Goal: Information Seeking & Learning: Learn about a topic

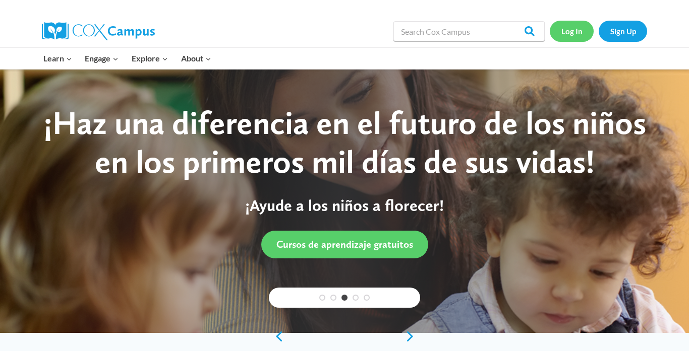
click at [576, 29] on link "Log In" at bounding box center [571, 31] width 44 height 21
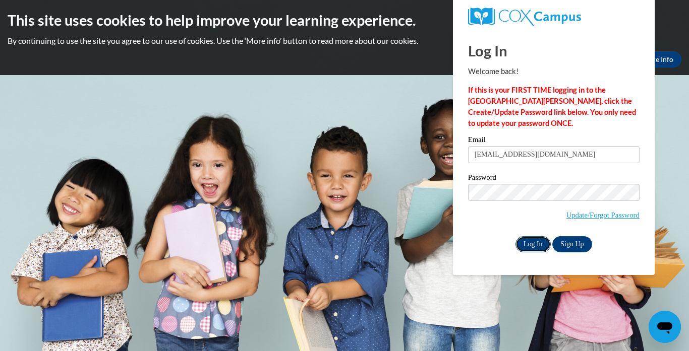
click at [531, 240] on input "Log In" at bounding box center [532, 244] width 35 height 16
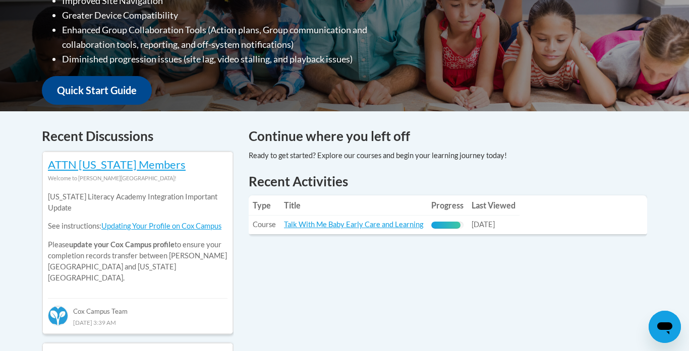
scroll to position [338, 0]
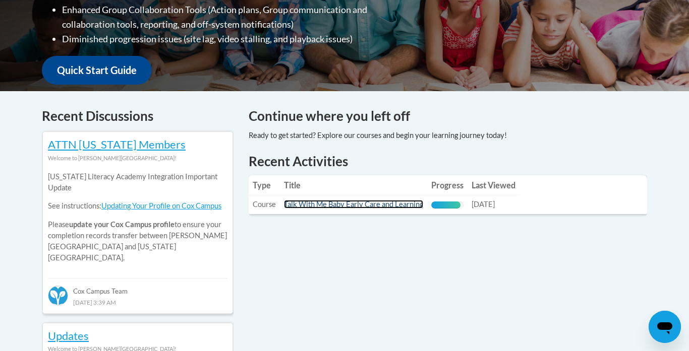
click at [331, 202] on link "Talk With Me Baby Early Care and Learning" at bounding box center [353, 204] width 139 height 9
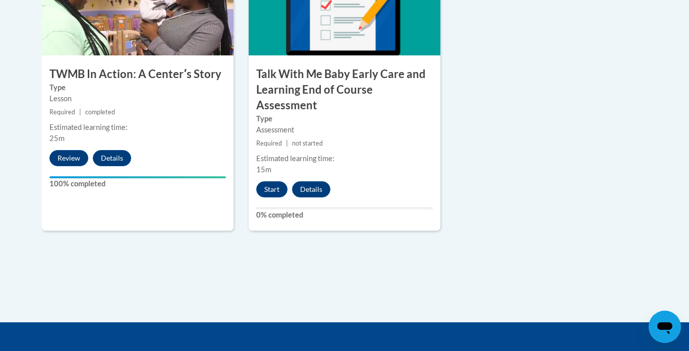
scroll to position [1207, 0]
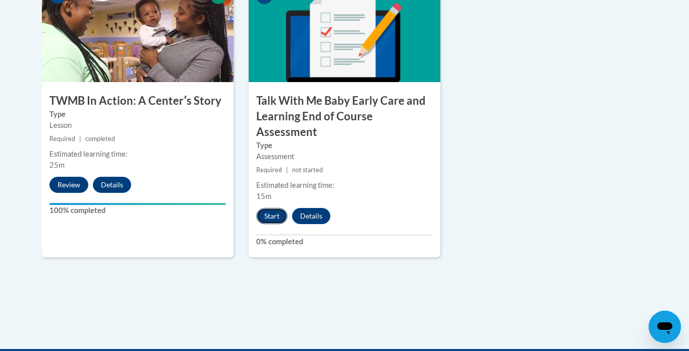
click at [275, 208] on button "Start" at bounding box center [271, 216] width 31 height 16
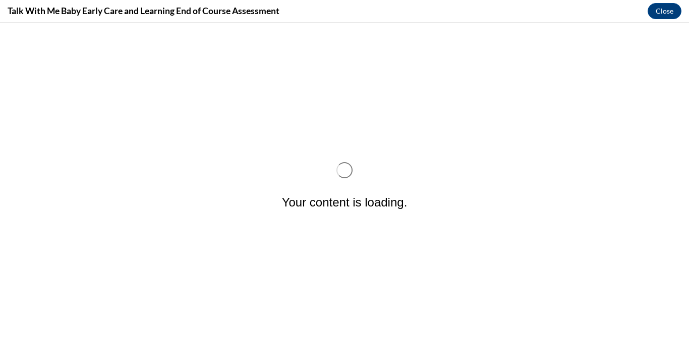
scroll to position [0, 0]
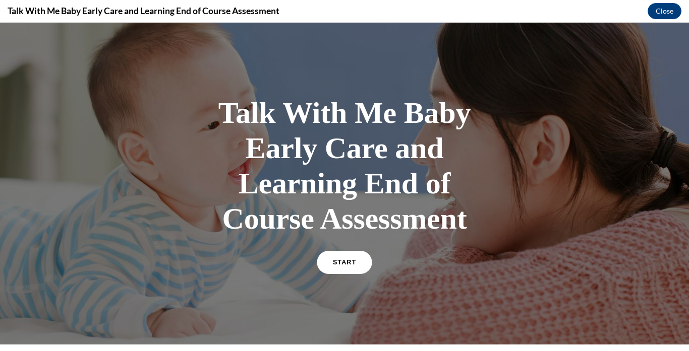
click at [357, 264] on link "START" at bounding box center [344, 262] width 55 height 23
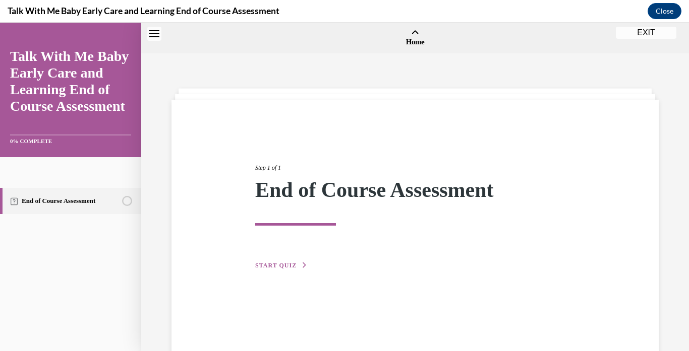
scroll to position [31, 0]
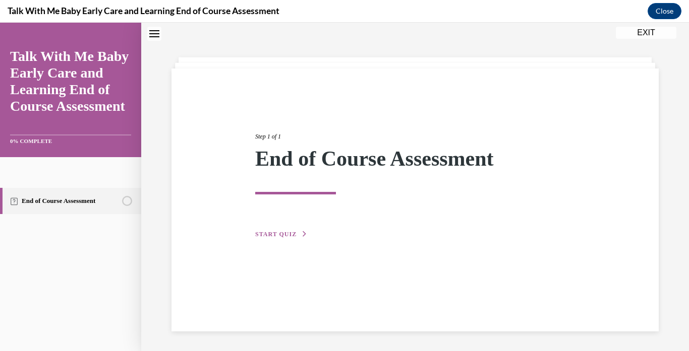
click at [280, 230] on button "START QUIZ" at bounding box center [281, 234] width 52 height 9
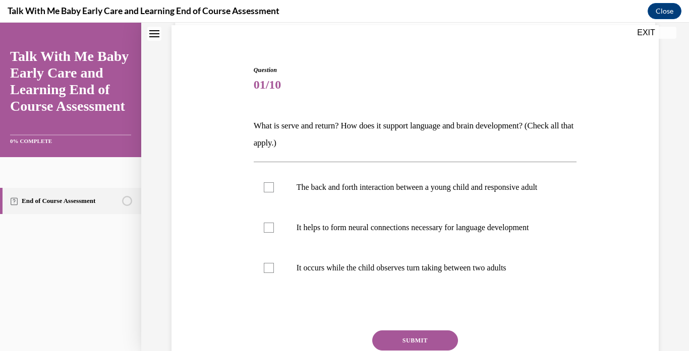
scroll to position [77, 0]
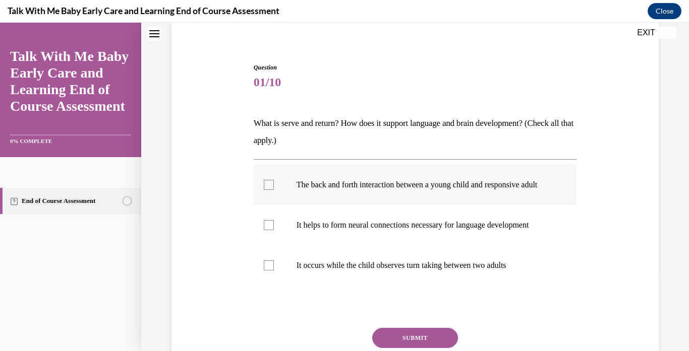
click at [268, 190] on div at bounding box center [269, 185] width 10 height 10
click at [268, 190] on input "The back and forth interaction between a young child and responsive adult" at bounding box center [269, 185] width 10 height 10
checkbox input "true"
click at [270, 230] on div at bounding box center [269, 225] width 10 height 10
click at [270, 230] on input "It helps to form neural connections necessary for language development" at bounding box center [269, 225] width 10 height 10
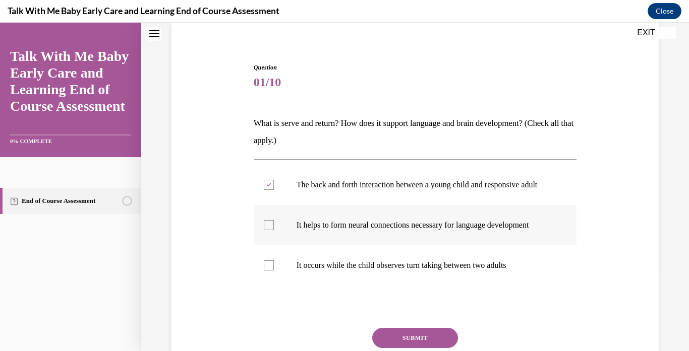
checkbox input "true"
click at [426, 341] on button "SUBMIT" at bounding box center [415, 338] width 86 height 20
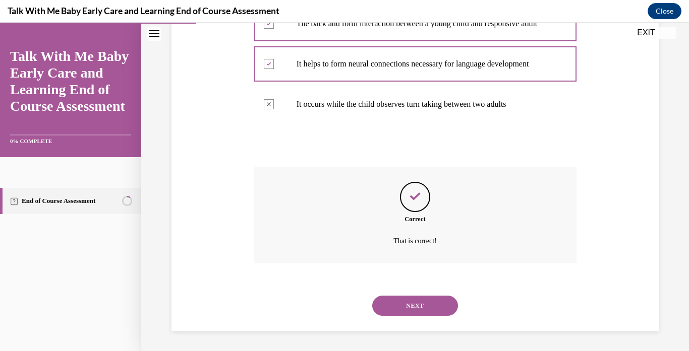
scroll to position [249, 0]
click at [406, 302] on button "NEXT" at bounding box center [415, 306] width 86 height 20
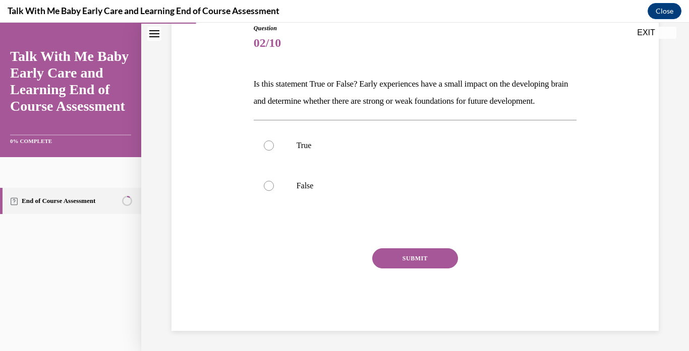
scroll to position [112, 0]
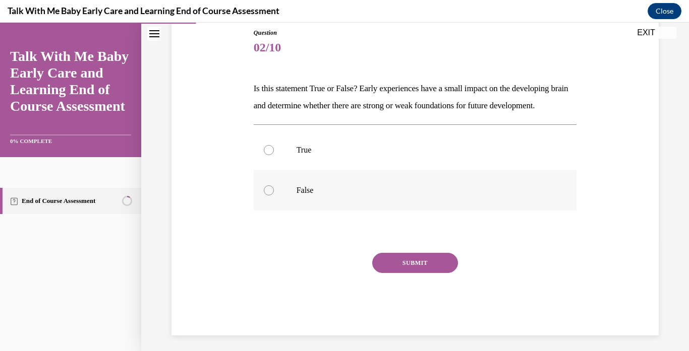
click at [264, 196] on div at bounding box center [269, 191] width 10 height 10
click at [264, 196] on input "False" at bounding box center [269, 191] width 10 height 10
radio input "true"
click at [405, 273] on button "SUBMIT" at bounding box center [415, 263] width 86 height 20
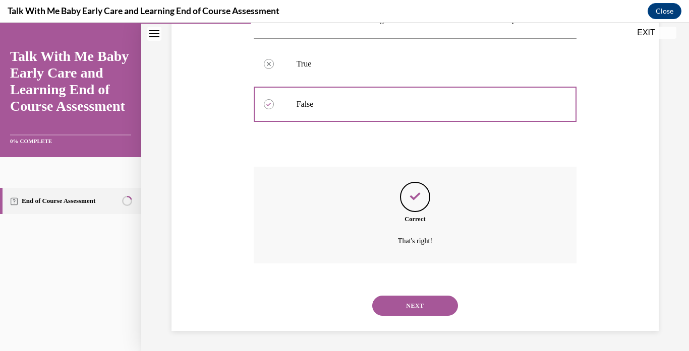
scroll to position [215, 0]
click at [414, 301] on button "NEXT" at bounding box center [415, 306] width 86 height 20
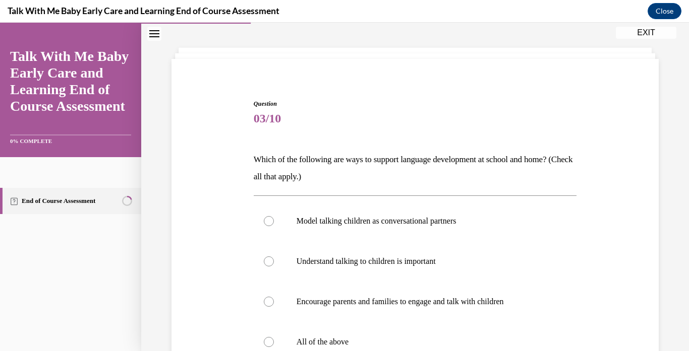
scroll to position [95, 0]
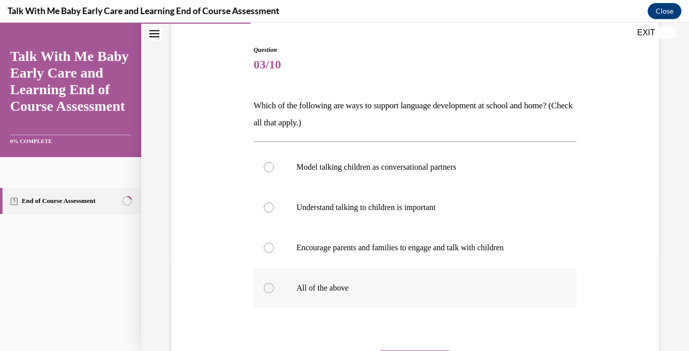
click at [266, 285] on div at bounding box center [269, 288] width 10 height 10
click at [266, 285] on input "All of the above" at bounding box center [269, 288] width 10 height 10
radio input "true"
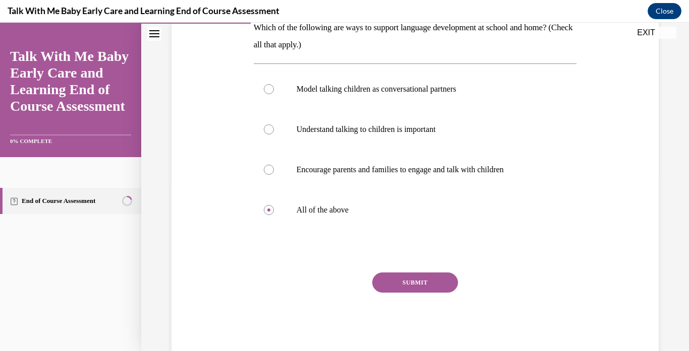
scroll to position [197, 0]
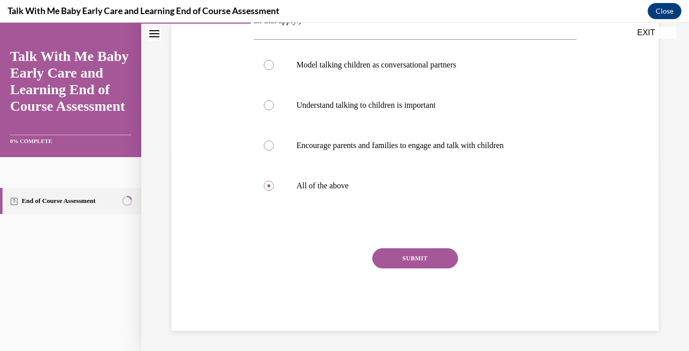
click at [412, 251] on button "SUBMIT" at bounding box center [415, 259] width 86 height 20
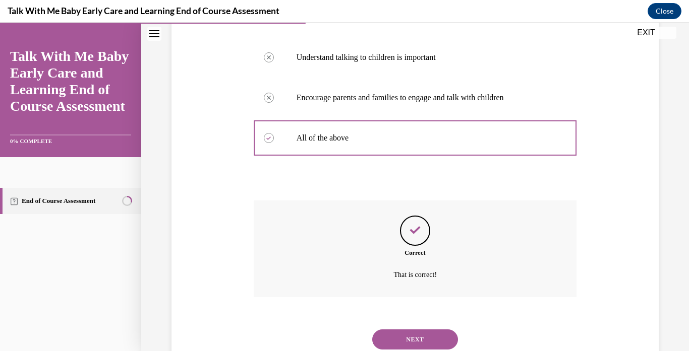
scroll to position [279, 0]
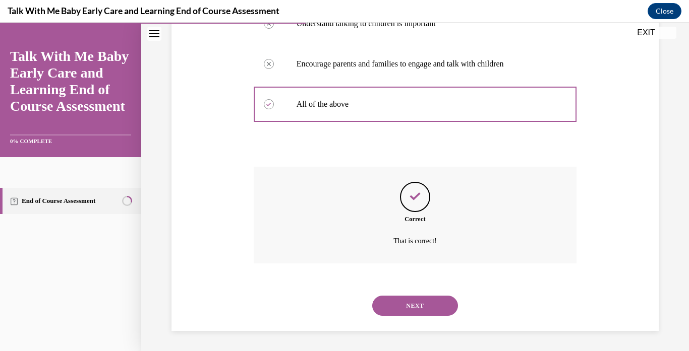
click at [408, 296] on button "NEXT" at bounding box center [415, 306] width 86 height 20
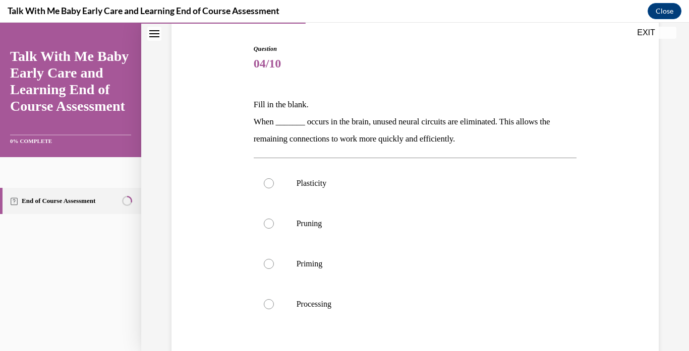
scroll to position [98, 0]
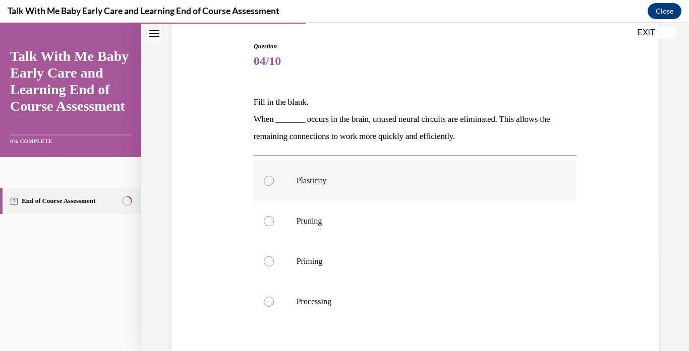
click at [269, 179] on div at bounding box center [269, 181] width 10 height 10
click at [269, 179] on input "Plasticity" at bounding box center [269, 181] width 10 height 10
radio input "true"
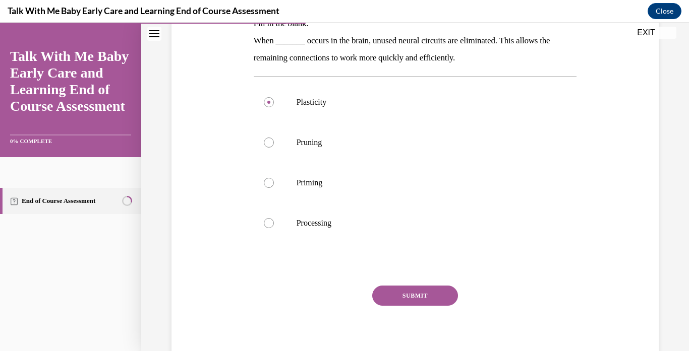
scroll to position [197, 0]
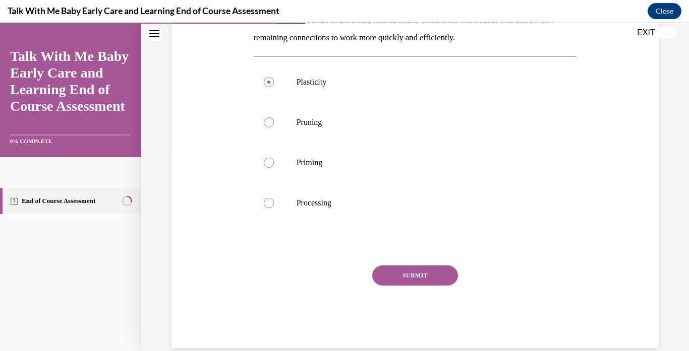
click at [446, 273] on button "SUBMIT" at bounding box center [415, 276] width 86 height 20
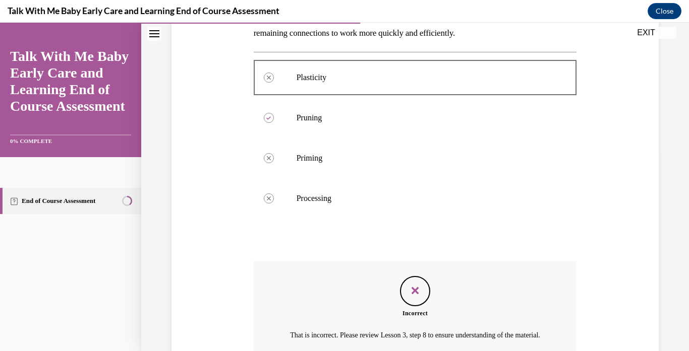
scroll to position [308, 0]
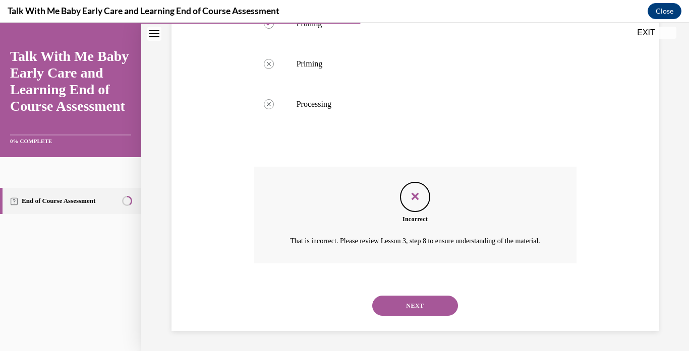
click at [432, 305] on button "NEXT" at bounding box center [415, 306] width 86 height 20
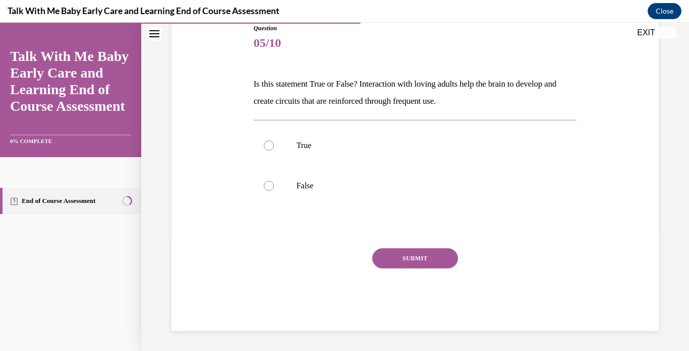
scroll to position [112, 0]
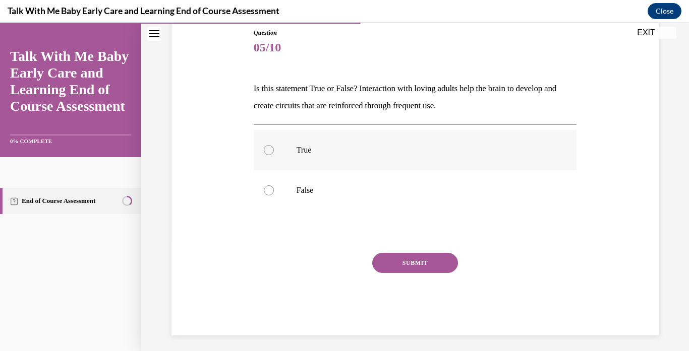
click at [265, 153] on div at bounding box center [269, 150] width 10 height 10
click at [265, 153] on input "True" at bounding box center [269, 150] width 10 height 10
radio input "true"
click at [406, 254] on button "SUBMIT" at bounding box center [415, 263] width 86 height 20
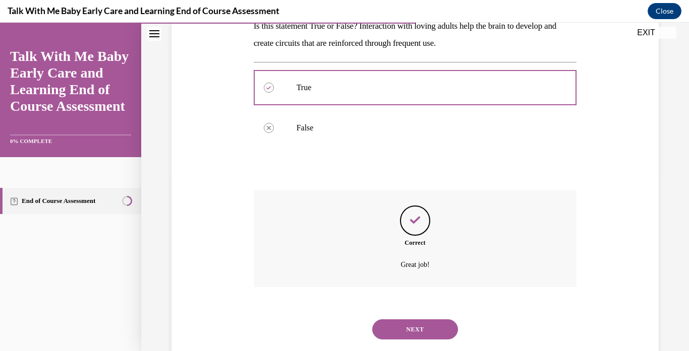
scroll to position [198, 0]
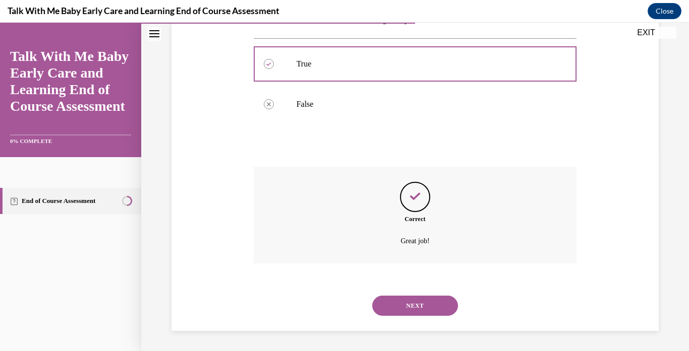
click at [394, 302] on button "NEXT" at bounding box center [415, 306] width 86 height 20
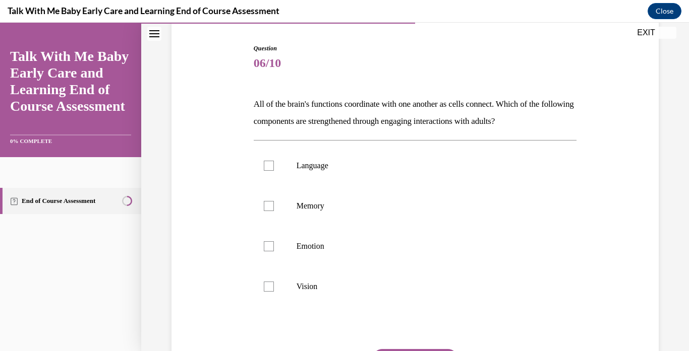
scroll to position [99, 0]
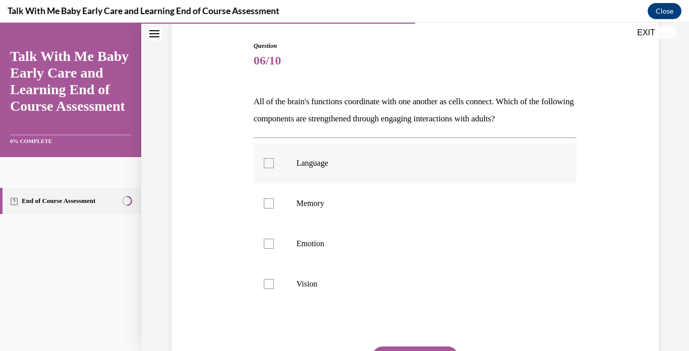
click at [274, 162] on label "Language" at bounding box center [415, 163] width 323 height 40
click at [274, 162] on input "Language" at bounding box center [269, 163] width 10 height 10
checkbox input "true"
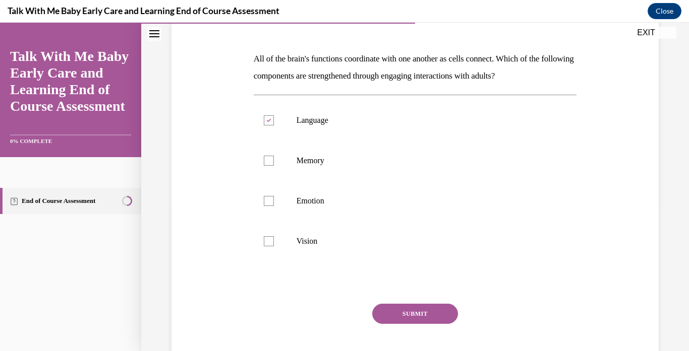
scroll to position [151, 0]
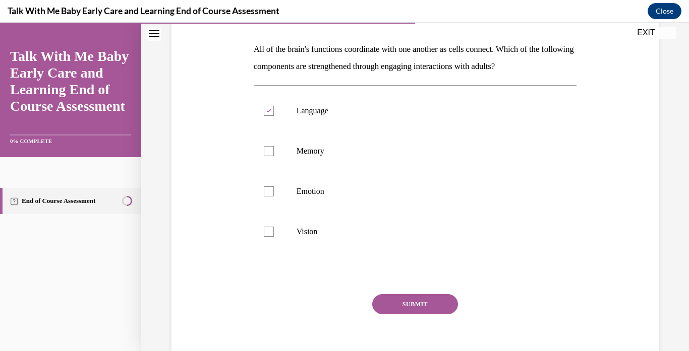
click at [445, 301] on button "SUBMIT" at bounding box center [415, 304] width 86 height 20
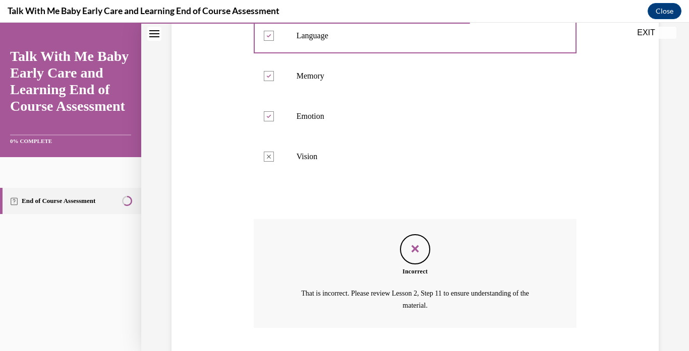
scroll to position [291, 0]
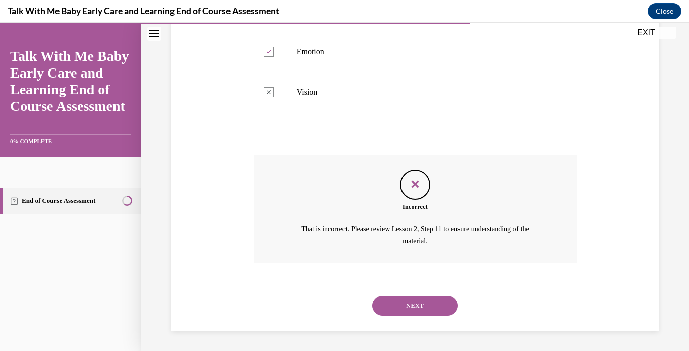
click at [384, 301] on button "NEXT" at bounding box center [415, 306] width 86 height 20
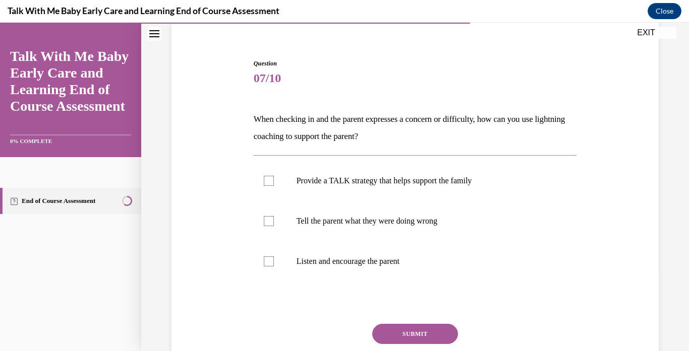
scroll to position [85, 0]
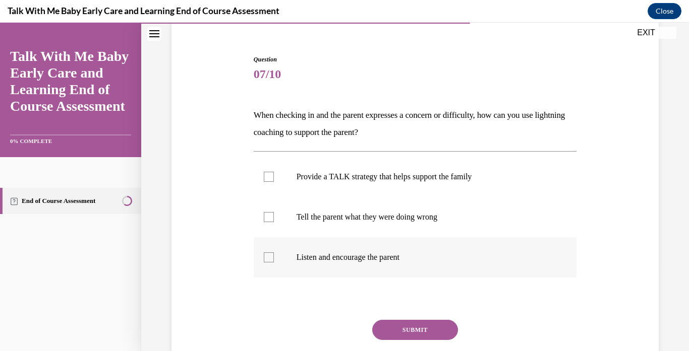
click at [268, 254] on div at bounding box center [269, 258] width 10 height 10
click at [268, 254] on input "Listen and encourage the parent" at bounding box center [269, 258] width 10 height 10
checkbox input "true"
click at [388, 326] on button "SUBMIT" at bounding box center [415, 330] width 86 height 20
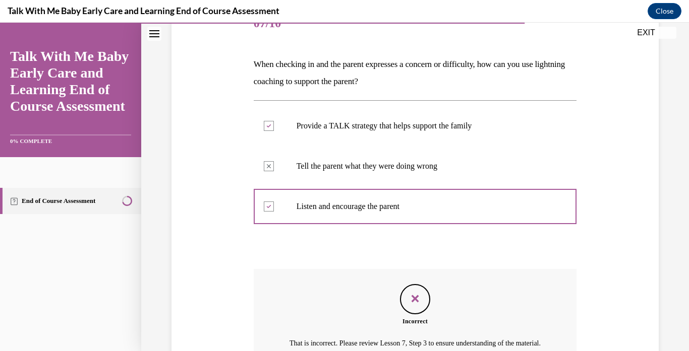
scroll to position [251, 0]
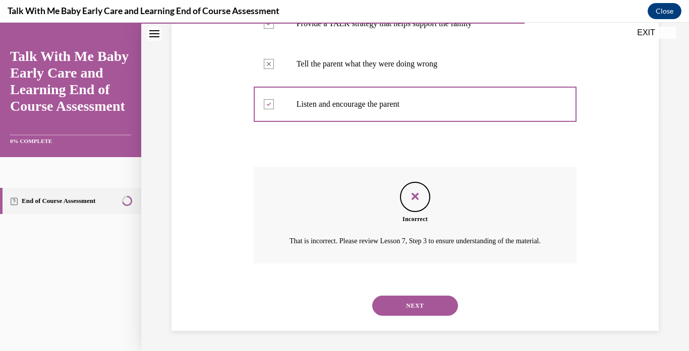
click at [409, 310] on button "NEXT" at bounding box center [415, 306] width 86 height 20
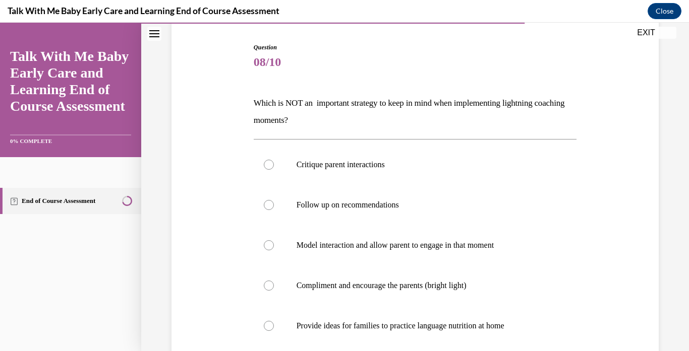
scroll to position [116, 0]
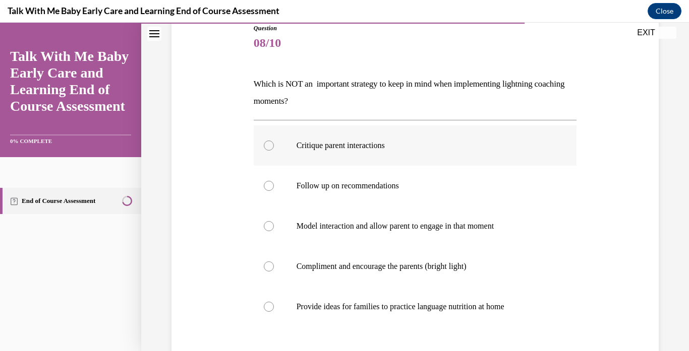
click at [265, 142] on div at bounding box center [269, 146] width 10 height 10
click at [265, 142] on input "Critique parent interactions" at bounding box center [269, 146] width 10 height 10
radio input "true"
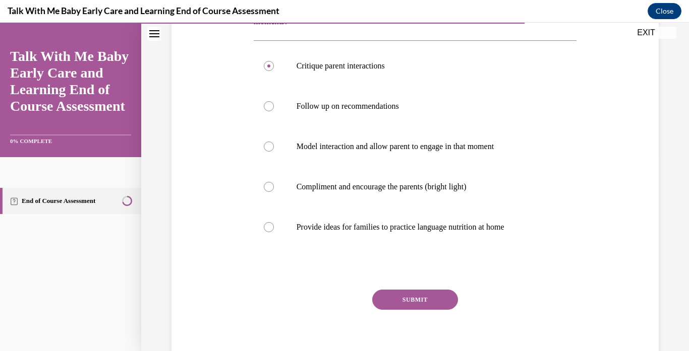
click at [399, 300] on button "SUBMIT" at bounding box center [415, 300] width 86 height 20
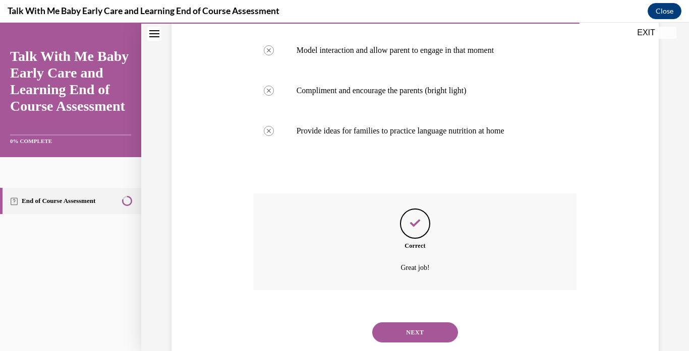
scroll to position [319, 0]
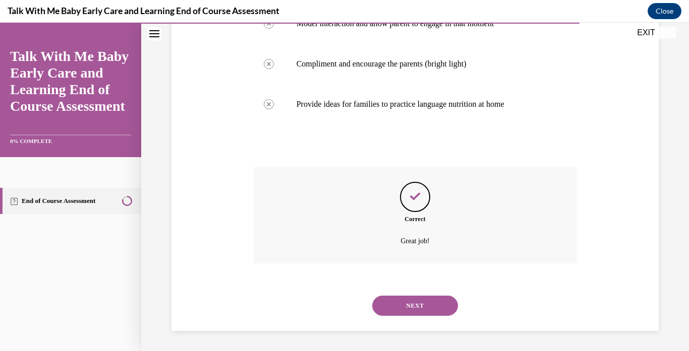
click at [422, 309] on button "NEXT" at bounding box center [415, 306] width 86 height 20
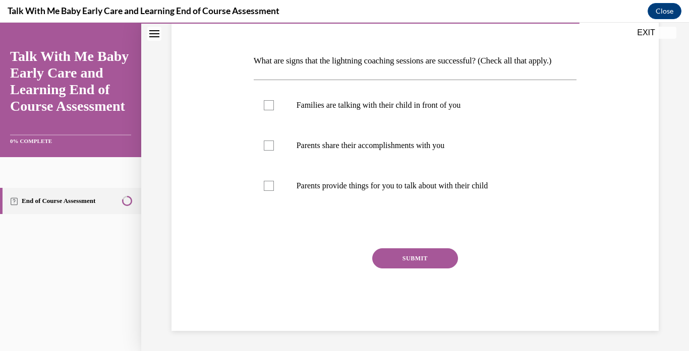
scroll to position [112, 0]
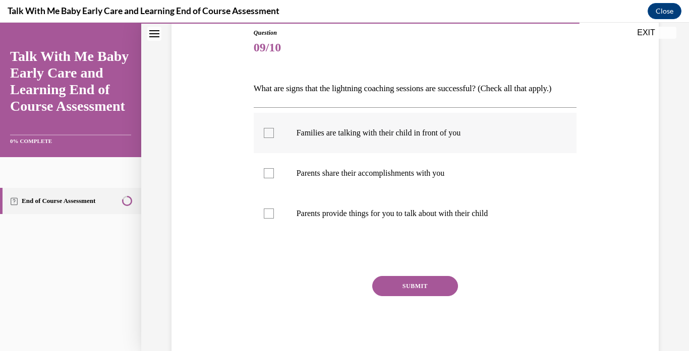
click at [269, 130] on div at bounding box center [269, 133] width 10 height 10
click at [269, 130] on input "Families are talking with their child in front of you" at bounding box center [269, 133] width 10 height 10
checkbox input "true"
click at [268, 171] on div at bounding box center [269, 173] width 10 height 10
click at [268, 171] on input "Parents share their accomplishments with you" at bounding box center [269, 173] width 10 height 10
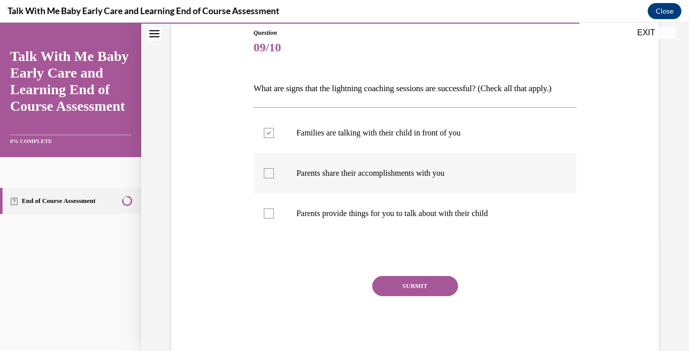
checkbox input "true"
click at [264, 216] on div at bounding box center [269, 214] width 10 height 10
click at [264, 216] on input "Parents provide things for you to talk about with their child" at bounding box center [269, 214] width 10 height 10
checkbox input "true"
click at [395, 288] on button "SUBMIT" at bounding box center [415, 286] width 86 height 20
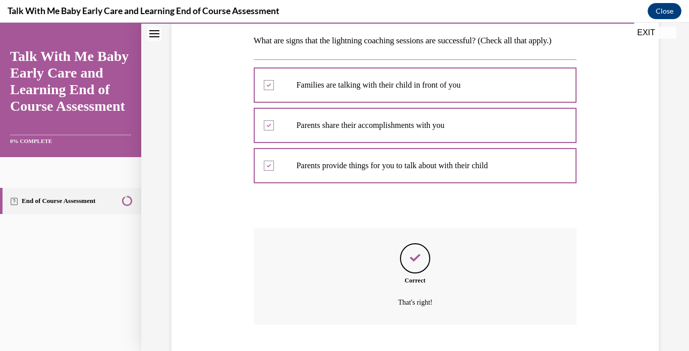
scroll to position [221, 0]
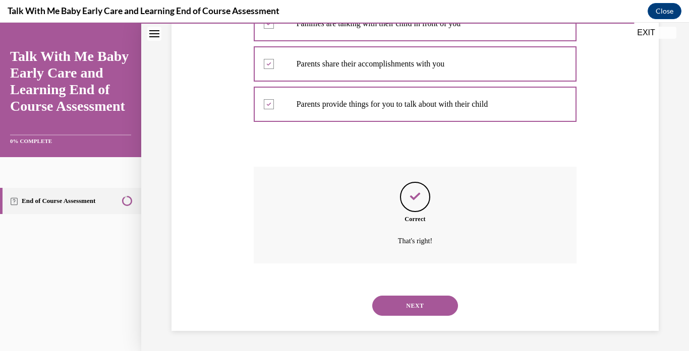
click at [406, 301] on button "NEXT" at bounding box center [415, 306] width 86 height 20
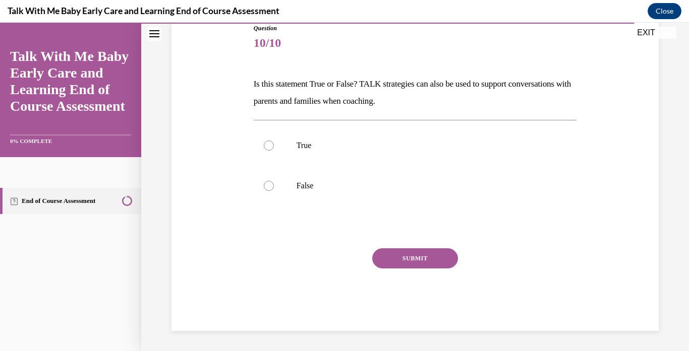
scroll to position [112, 0]
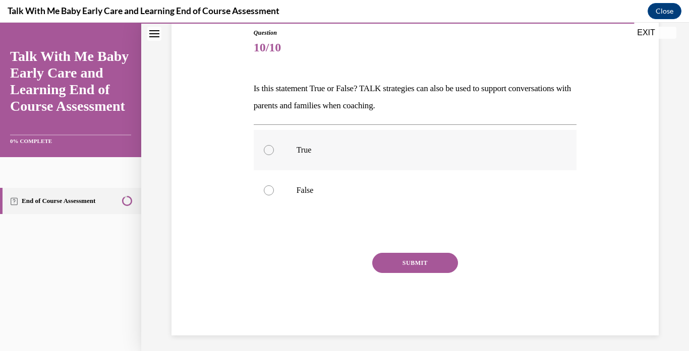
click at [266, 147] on div at bounding box center [269, 150] width 10 height 10
click at [266, 147] on input "True" at bounding box center [269, 150] width 10 height 10
radio input "true"
click at [411, 264] on button "SUBMIT" at bounding box center [415, 263] width 86 height 20
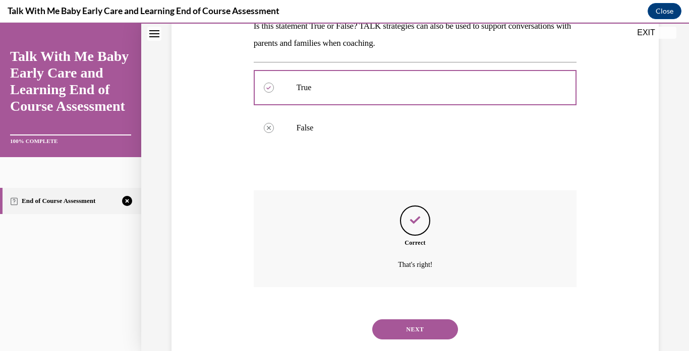
scroll to position [198, 0]
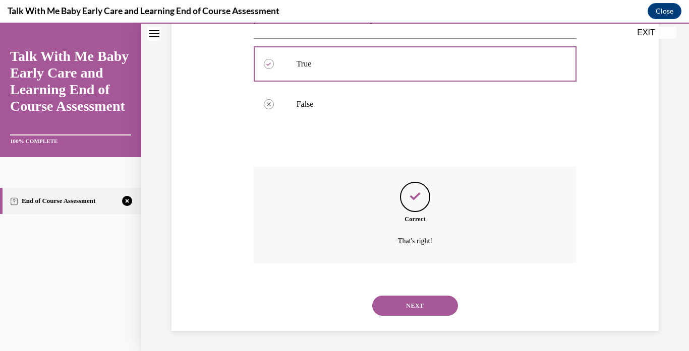
click at [413, 308] on button "NEXT" at bounding box center [415, 306] width 86 height 20
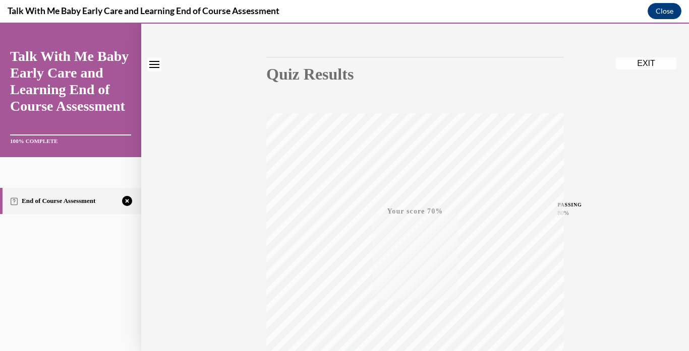
scroll to position [188, 0]
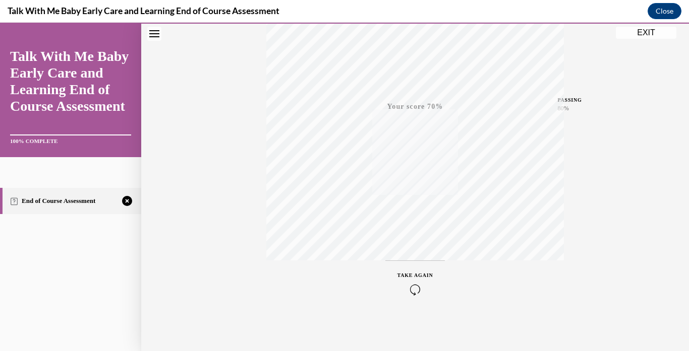
click at [413, 290] on icon "button" at bounding box center [415, 289] width 36 height 11
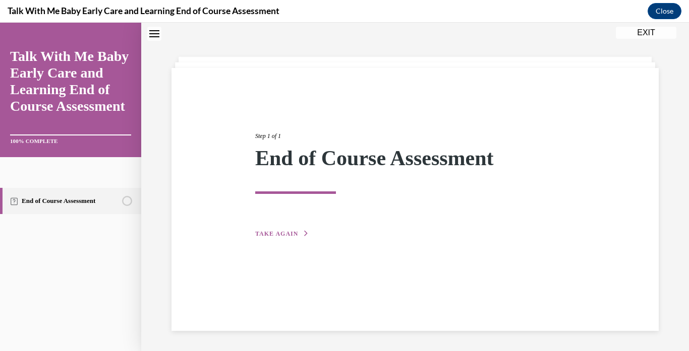
scroll to position [32, 0]
click at [296, 233] on span "TAKE AGAIN" at bounding box center [276, 233] width 43 height 7
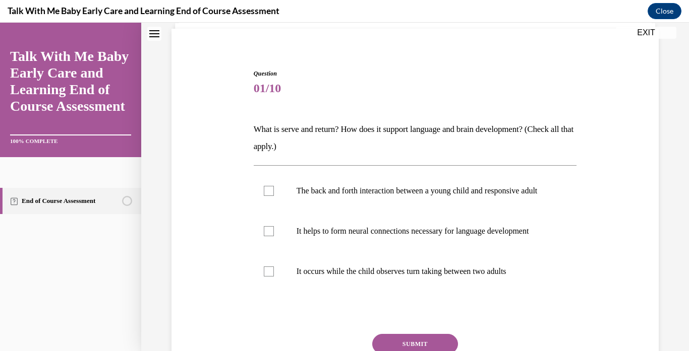
scroll to position [84, 0]
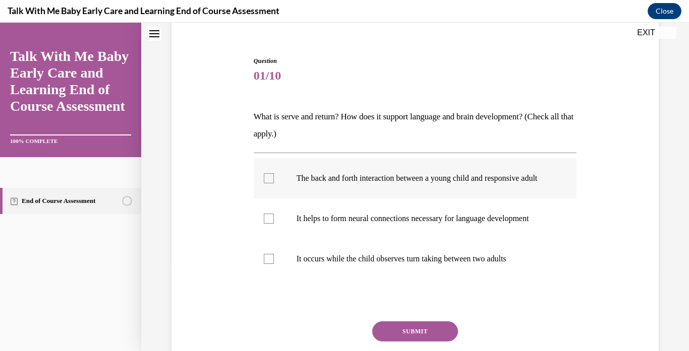
click at [268, 180] on div at bounding box center [269, 178] width 10 height 10
click at [268, 180] on input "The back and forth interaction between a young child and responsive adult" at bounding box center [269, 178] width 10 height 10
checkbox input "true"
click at [265, 224] on div at bounding box center [269, 219] width 10 height 10
click at [265, 224] on input "It helps to form neural connections necessary for language development" at bounding box center [269, 219] width 10 height 10
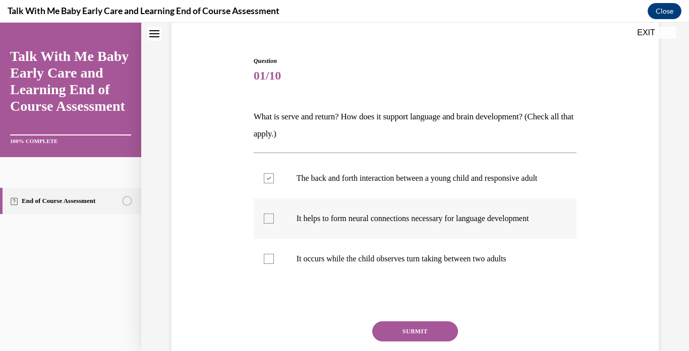
checkbox input "true"
click at [426, 337] on button "SUBMIT" at bounding box center [415, 332] width 86 height 20
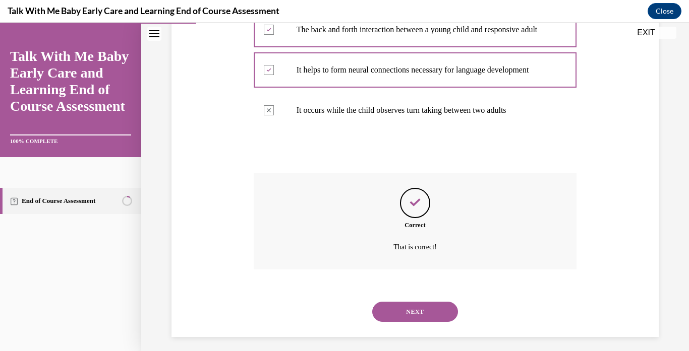
scroll to position [249, 0]
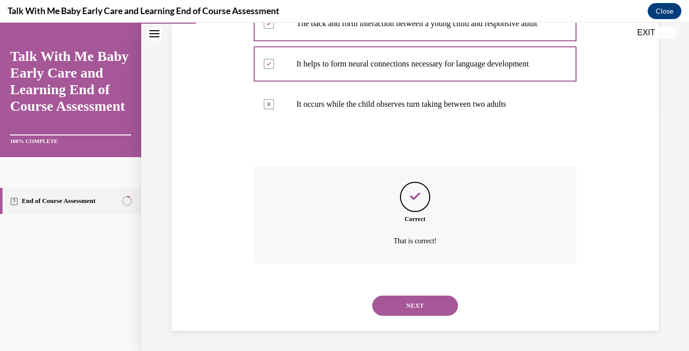
click at [413, 303] on button "NEXT" at bounding box center [415, 306] width 86 height 20
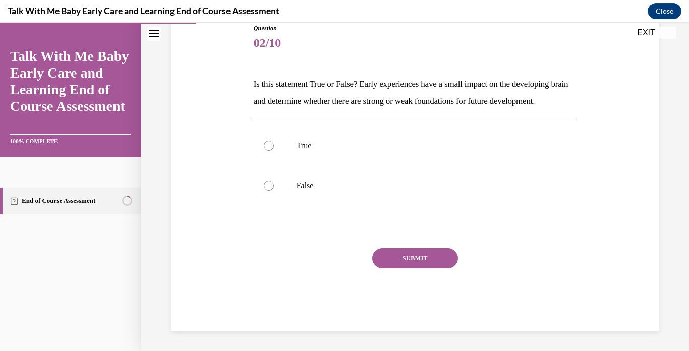
scroll to position [112, 0]
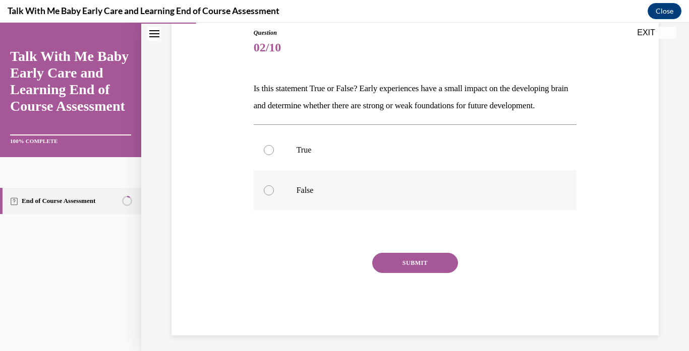
click at [270, 196] on div at bounding box center [269, 191] width 10 height 10
click at [270, 196] on input "False" at bounding box center [269, 191] width 10 height 10
radio input "true"
click at [401, 273] on button "SUBMIT" at bounding box center [415, 263] width 86 height 20
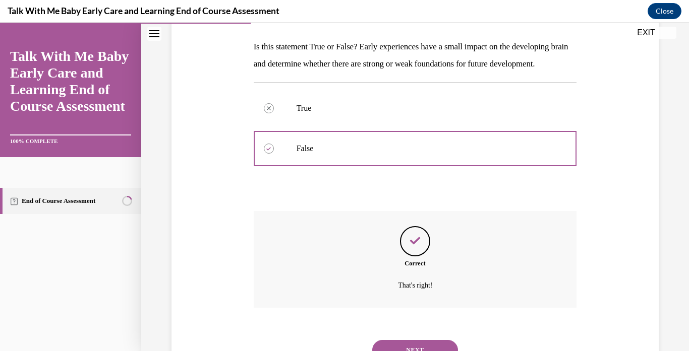
scroll to position [215, 0]
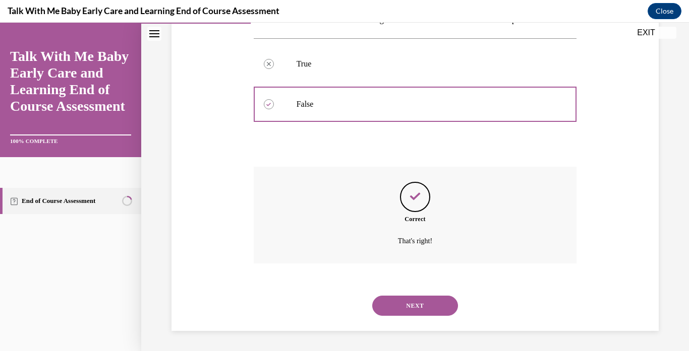
click at [408, 303] on button "NEXT" at bounding box center [415, 306] width 86 height 20
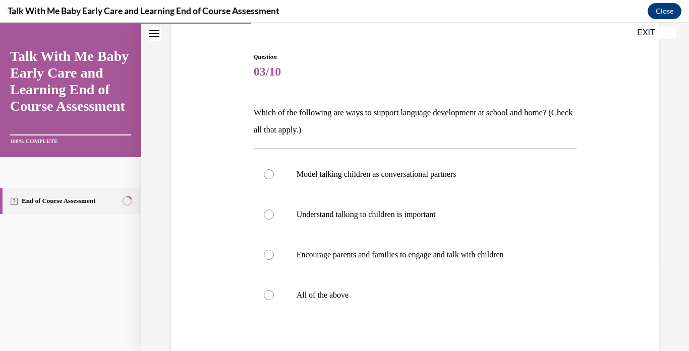
scroll to position [89, 0]
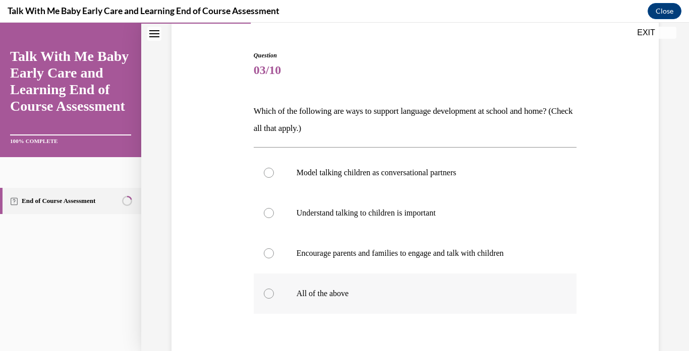
click at [266, 297] on div at bounding box center [269, 294] width 10 height 10
click at [266, 297] on input "All of the above" at bounding box center [269, 294] width 10 height 10
radio input "true"
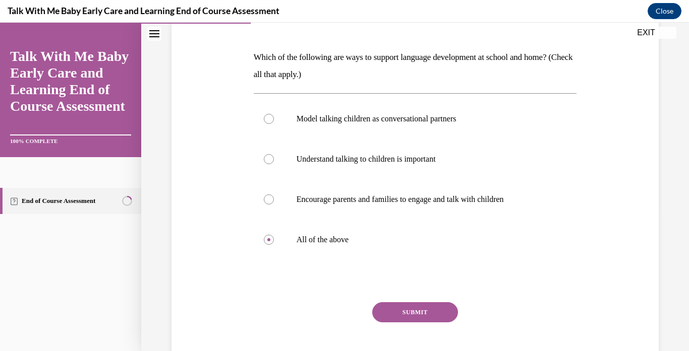
scroll to position [155, 0]
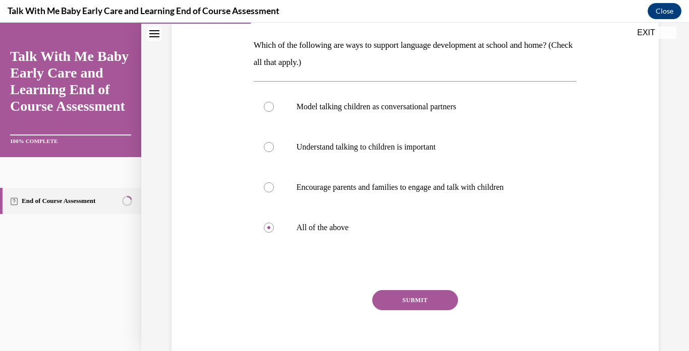
click at [412, 300] on button "SUBMIT" at bounding box center [415, 300] width 86 height 20
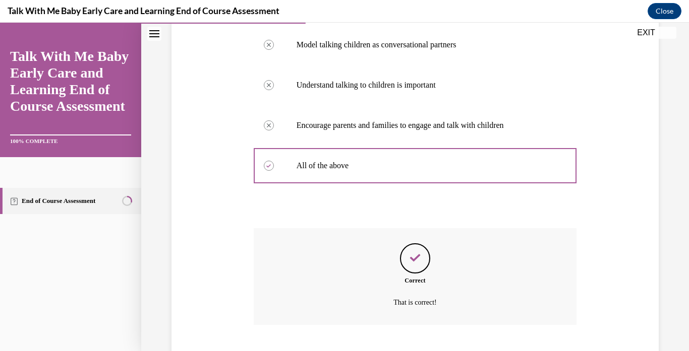
scroll to position [279, 0]
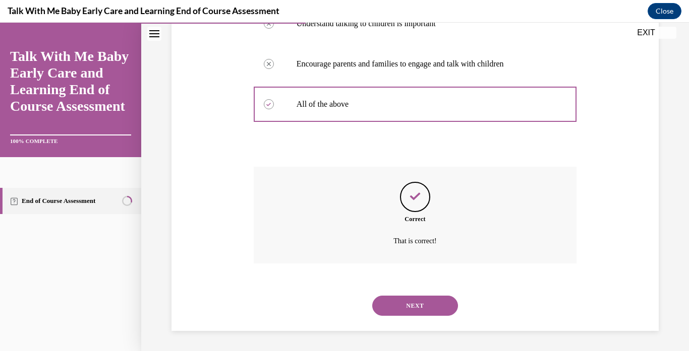
click at [432, 309] on button "NEXT" at bounding box center [415, 306] width 86 height 20
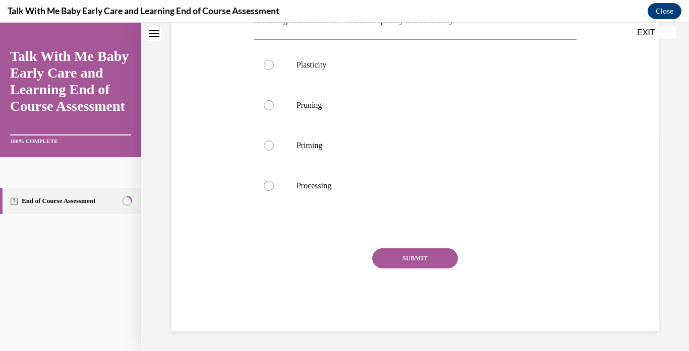
scroll to position [0, 0]
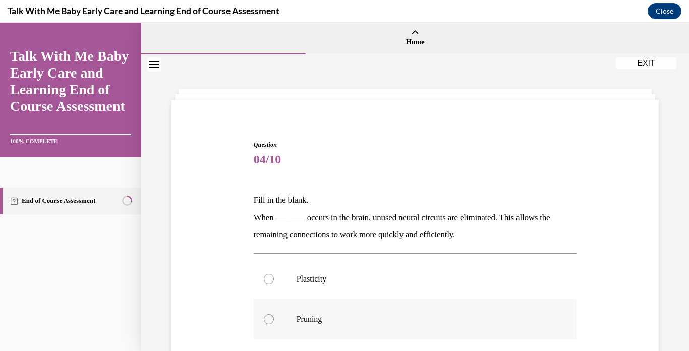
click at [267, 318] on div at bounding box center [269, 320] width 10 height 10
click at [267, 318] on input "Pruning" at bounding box center [269, 320] width 10 height 10
radio input "true"
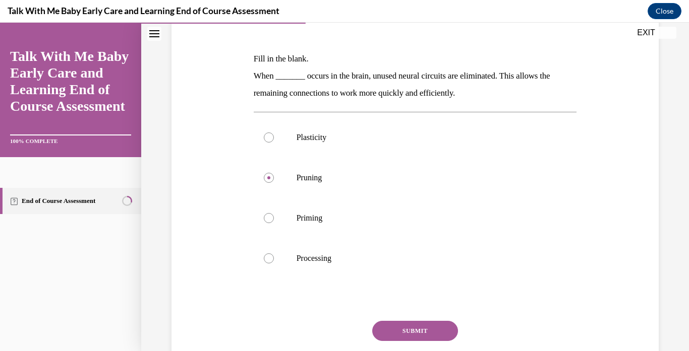
scroll to position [144, 0]
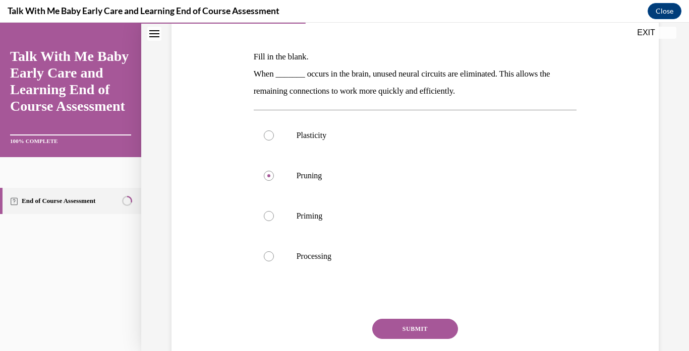
click at [421, 325] on button "SUBMIT" at bounding box center [415, 329] width 86 height 20
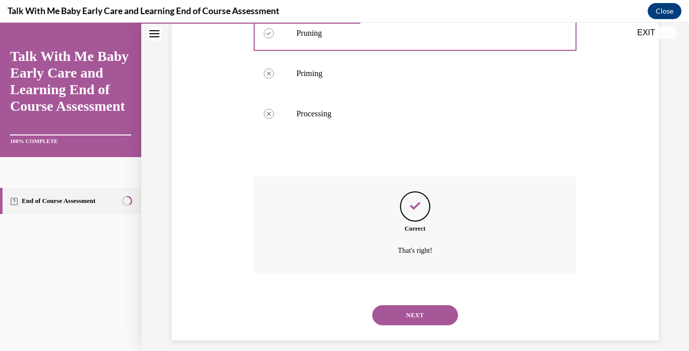
scroll to position [296, 0]
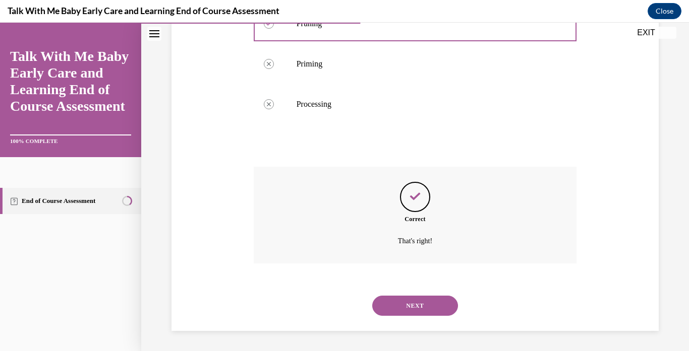
click at [424, 305] on button "NEXT" at bounding box center [415, 306] width 86 height 20
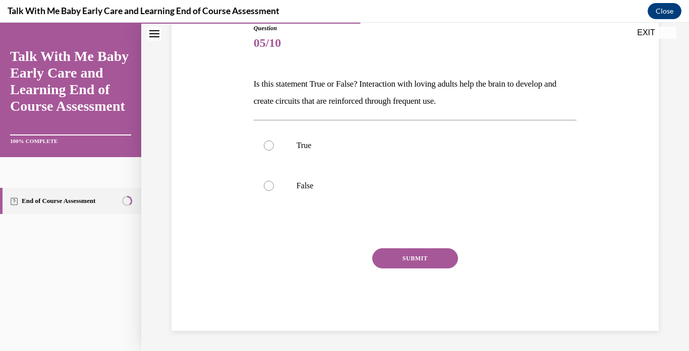
scroll to position [112, 0]
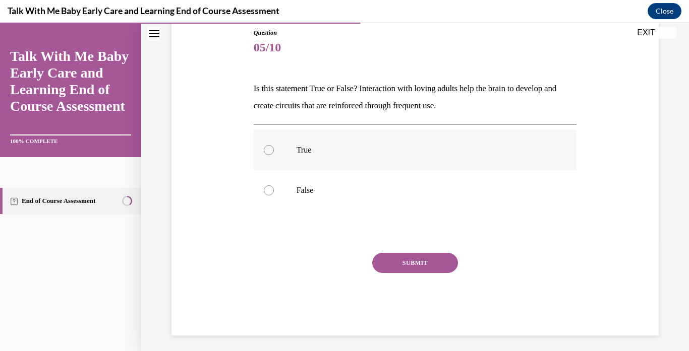
click at [269, 149] on div at bounding box center [269, 150] width 10 height 10
click at [269, 149] on input "True" at bounding box center [269, 150] width 10 height 10
radio input "true"
click at [383, 262] on button "SUBMIT" at bounding box center [415, 263] width 86 height 20
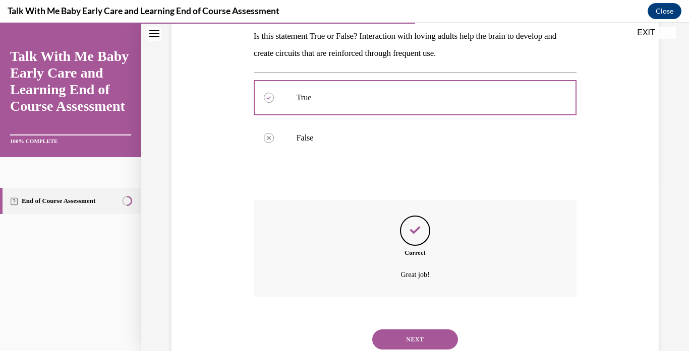
scroll to position [198, 0]
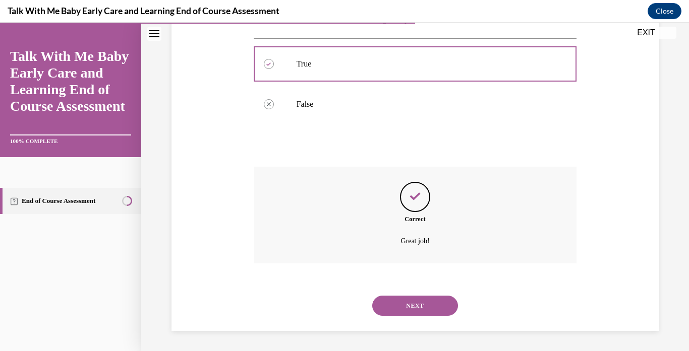
click at [399, 299] on button "NEXT" at bounding box center [415, 306] width 86 height 20
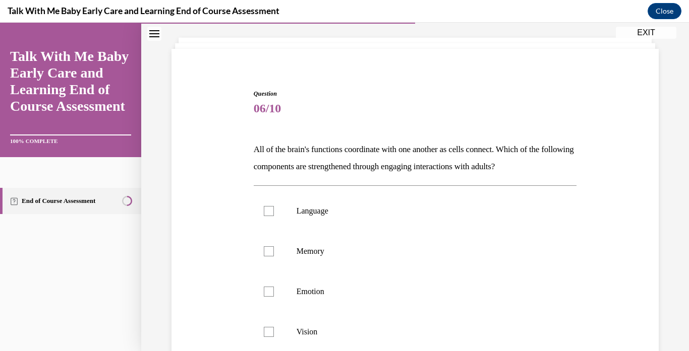
scroll to position [51, 0]
click at [264, 212] on div at bounding box center [269, 211] width 10 height 10
click at [264, 212] on input "Language" at bounding box center [269, 211] width 10 height 10
checkbox input "true"
click at [267, 250] on div at bounding box center [269, 251] width 10 height 10
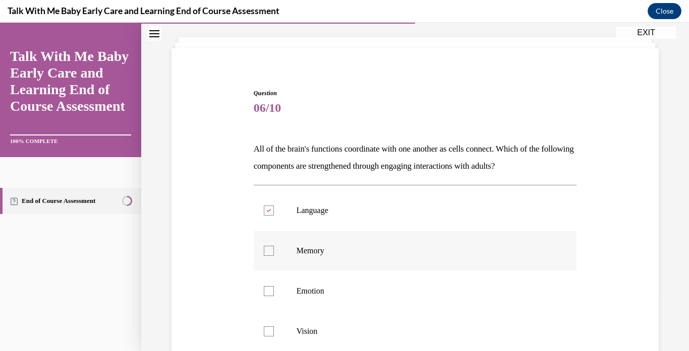
click at [267, 250] on input "Memory" at bounding box center [269, 251] width 10 height 10
checkbox input "true"
click at [266, 289] on div at bounding box center [269, 291] width 10 height 10
click at [266, 289] on input "Emotion" at bounding box center [269, 291] width 10 height 10
checkbox input "true"
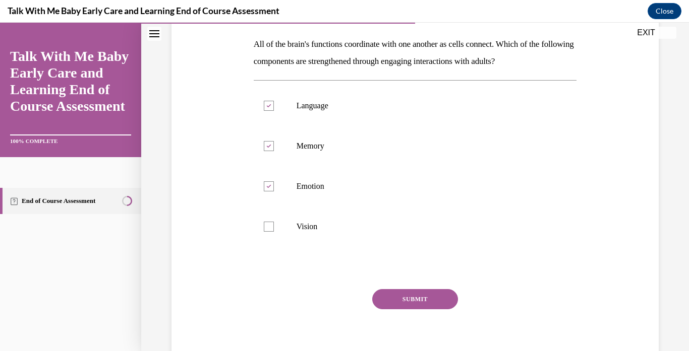
scroll to position [158, 0]
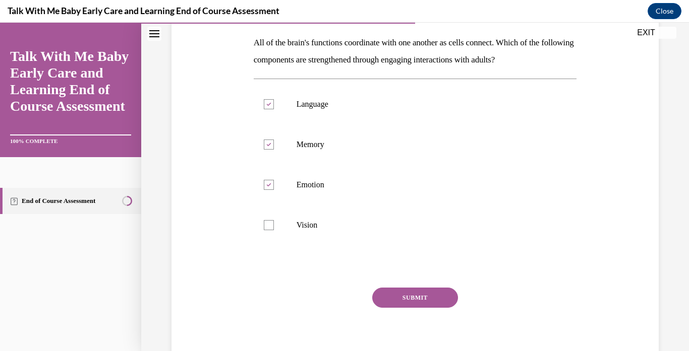
click at [409, 296] on button "SUBMIT" at bounding box center [415, 298] width 86 height 20
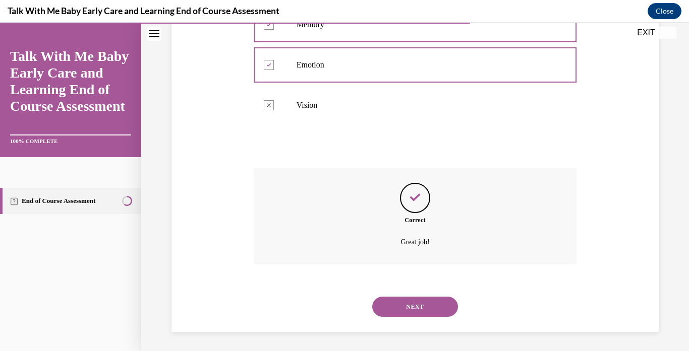
scroll to position [279, 0]
click at [409, 296] on button "NEXT" at bounding box center [415, 306] width 86 height 20
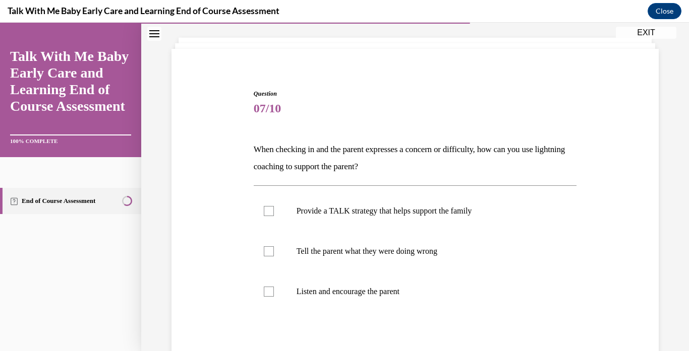
scroll to position [79, 0]
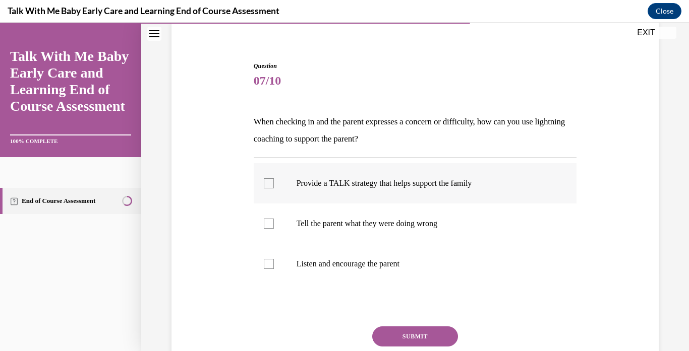
click at [267, 181] on div at bounding box center [269, 183] width 10 height 10
click at [267, 181] on input "Provide a TALK strategy that helps support the family" at bounding box center [269, 183] width 10 height 10
checkbox input "true"
click at [267, 216] on label "Tell the parent what they were doing wrong" at bounding box center [415, 224] width 323 height 40
click at [267, 219] on input "Tell the parent what they were doing wrong" at bounding box center [269, 224] width 10 height 10
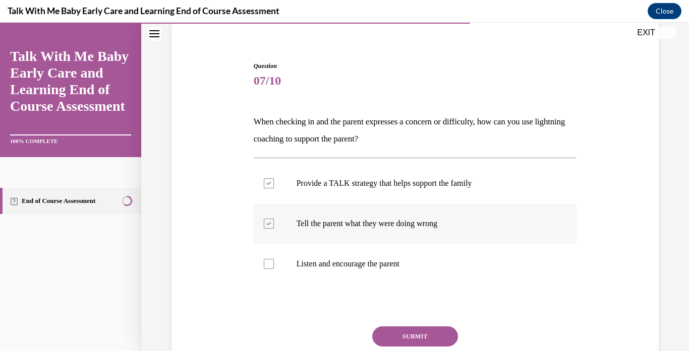
click at [269, 221] on div at bounding box center [269, 224] width 10 height 10
click at [269, 221] on input "Tell the parent what they were doing wrong" at bounding box center [269, 224] width 10 height 10
checkbox input "false"
click at [266, 262] on div at bounding box center [269, 264] width 10 height 10
click at [266, 262] on input "Listen and encourage the parent" at bounding box center [269, 264] width 10 height 10
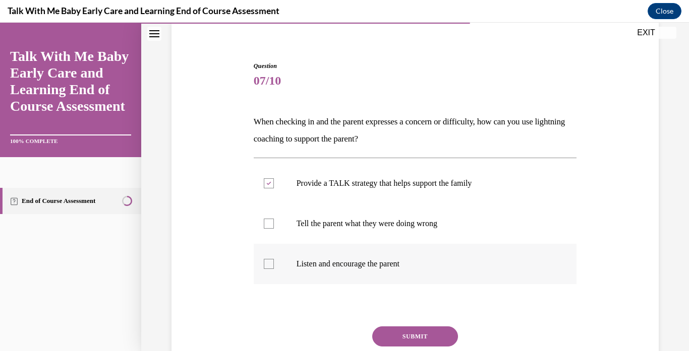
checkbox input "true"
click at [421, 334] on button "SUBMIT" at bounding box center [415, 337] width 86 height 20
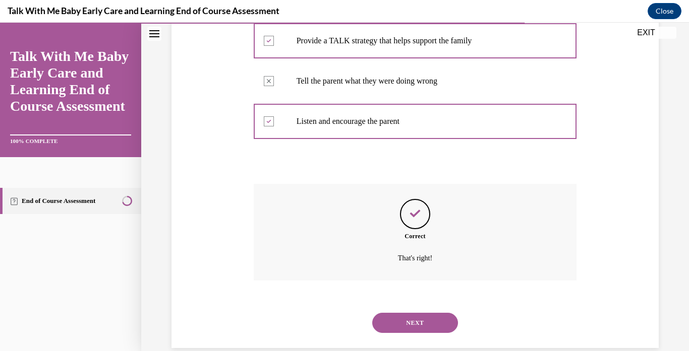
scroll to position [238, 0]
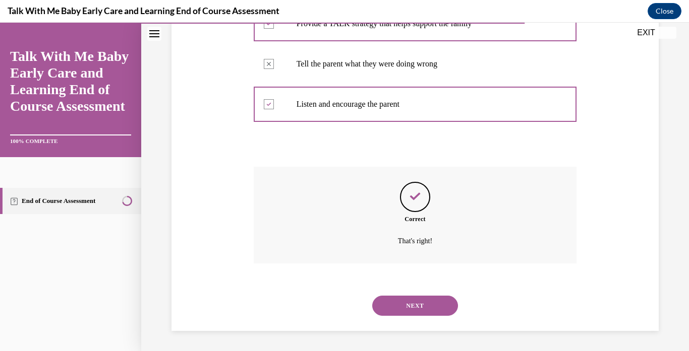
click at [391, 304] on button "NEXT" at bounding box center [415, 306] width 86 height 20
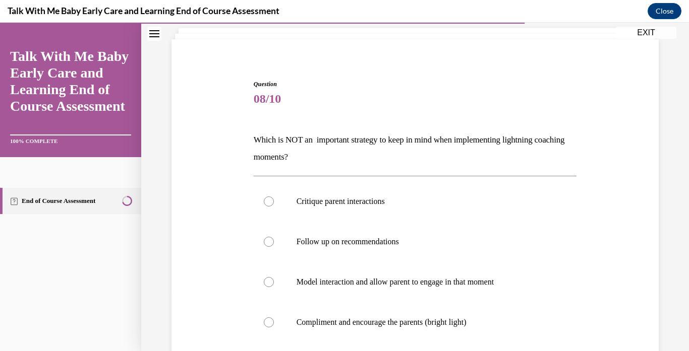
scroll to position [62, 0]
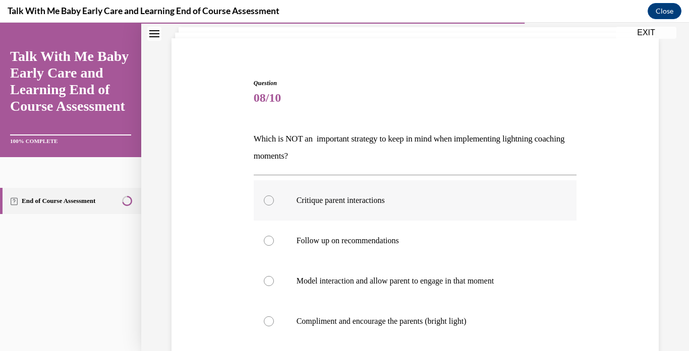
click at [266, 197] on div at bounding box center [269, 201] width 10 height 10
click at [266, 197] on input "Critique parent interactions" at bounding box center [269, 201] width 10 height 10
radio input "true"
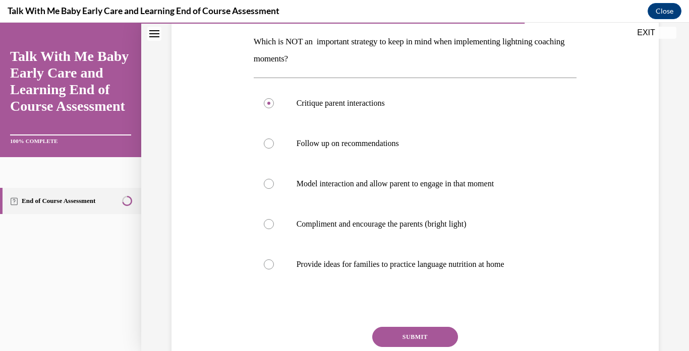
scroll to position [159, 0]
click at [439, 333] on button "SUBMIT" at bounding box center [415, 337] width 86 height 20
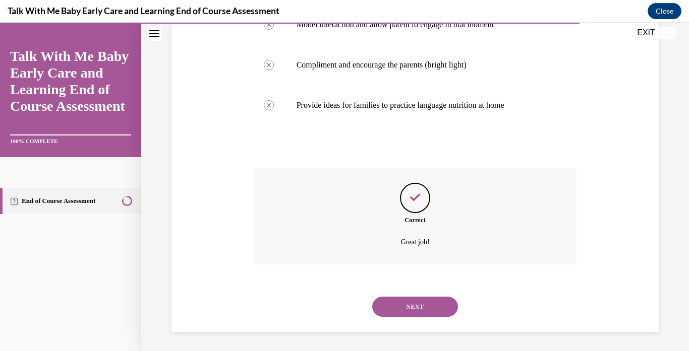
scroll to position [319, 0]
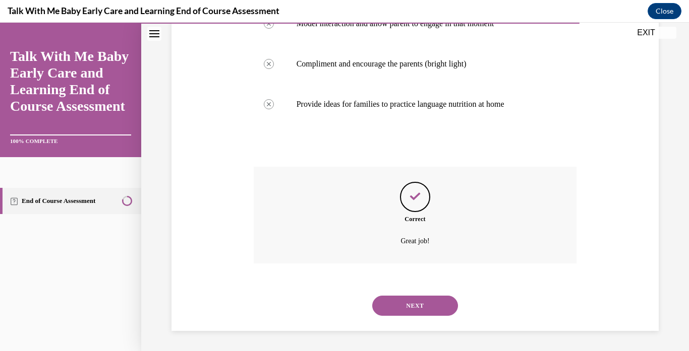
click at [436, 301] on button "NEXT" at bounding box center [415, 306] width 86 height 20
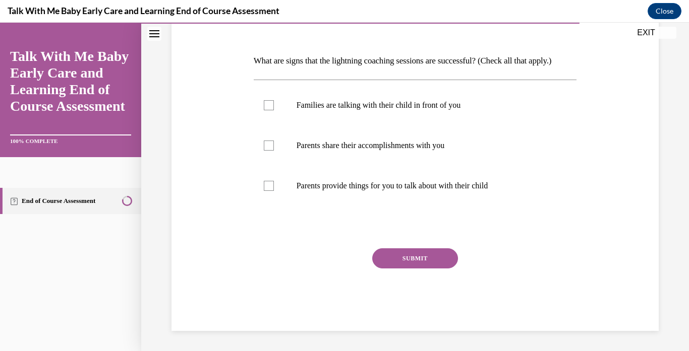
scroll to position [112, 0]
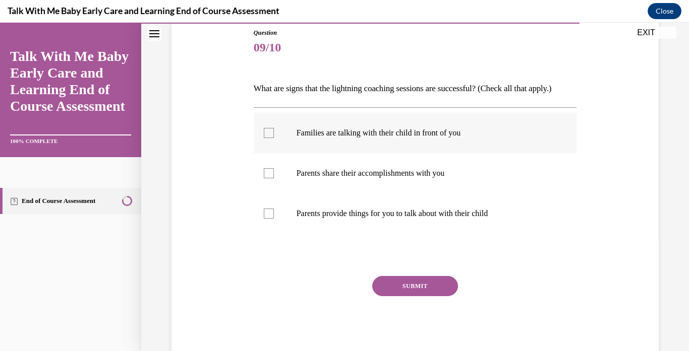
click at [269, 129] on div at bounding box center [269, 133] width 10 height 10
click at [269, 129] on input "Families are talking with their child in front of you" at bounding box center [269, 133] width 10 height 10
checkbox input "true"
click at [269, 172] on div at bounding box center [269, 173] width 10 height 10
click at [269, 172] on input "Parents share their accomplishments with you" at bounding box center [269, 173] width 10 height 10
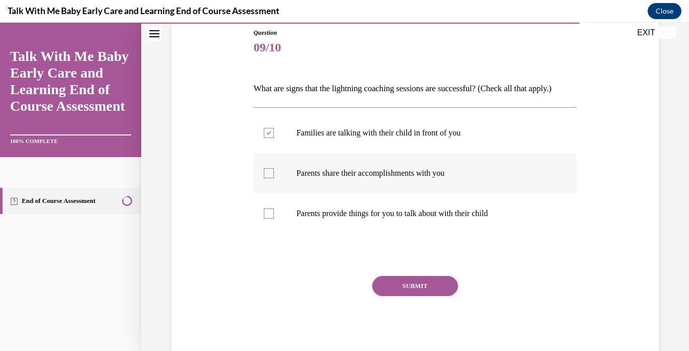
checkbox input "true"
click at [268, 213] on div at bounding box center [269, 214] width 10 height 10
click at [268, 213] on input "Parents provide things for you to talk about with their child" at bounding box center [269, 214] width 10 height 10
checkbox input "true"
click at [395, 285] on button "SUBMIT" at bounding box center [415, 286] width 86 height 20
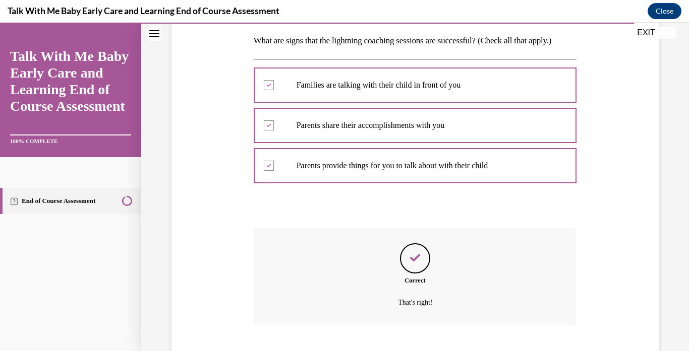
scroll to position [221, 0]
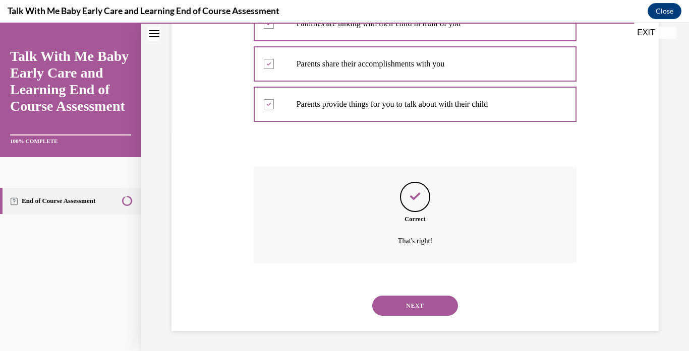
click at [392, 303] on button "NEXT" at bounding box center [415, 306] width 86 height 20
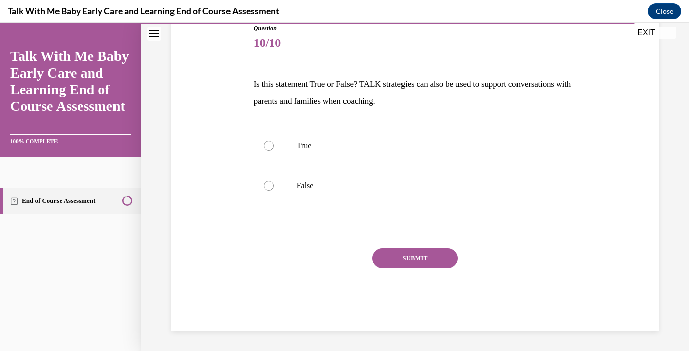
scroll to position [112, 0]
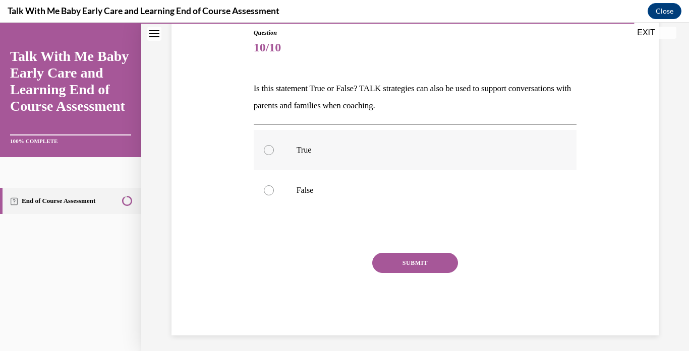
click at [269, 150] on div at bounding box center [269, 150] width 10 height 10
click at [269, 150] on input "True" at bounding box center [269, 150] width 10 height 10
radio input "true"
click at [393, 265] on button "SUBMIT" at bounding box center [415, 263] width 86 height 20
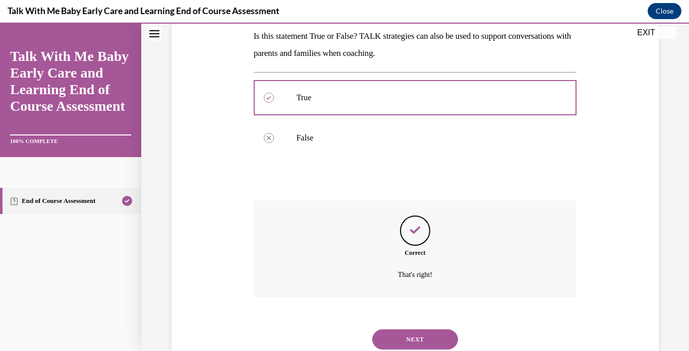
scroll to position [198, 0]
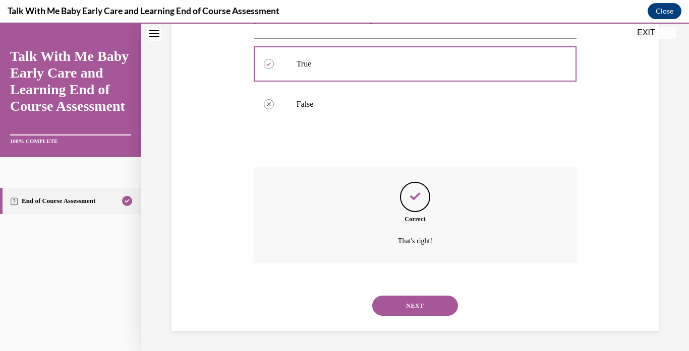
click at [399, 297] on button "NEXT" at bounding box center [415, 306] width 86 height 20
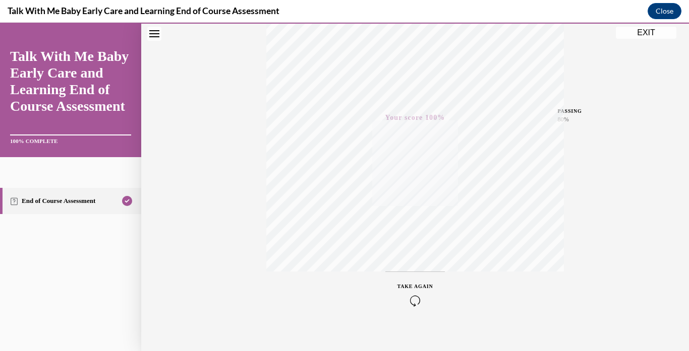
scroll to position [188, 0]
click at [645, 31] on button "EXIT" at bounding box center [646, 33] width 60 height 12
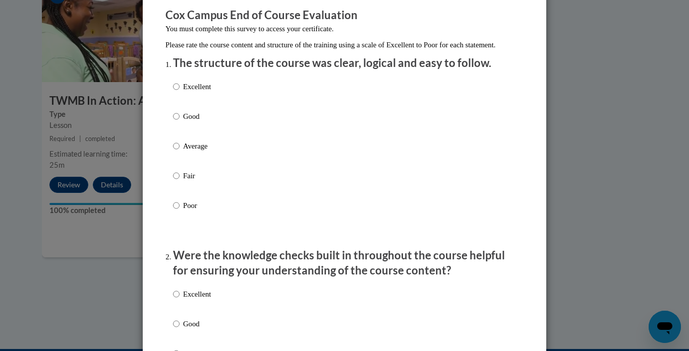
scroll to position [91, 0]
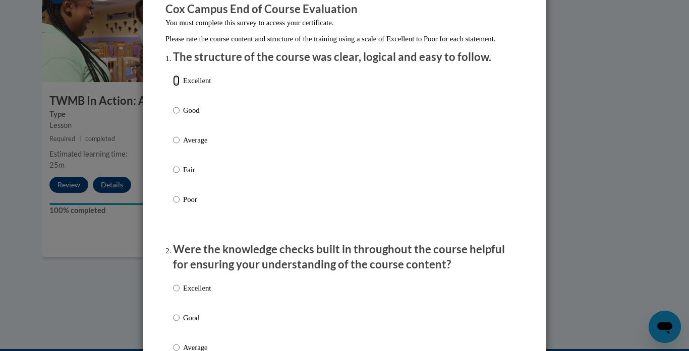
click at [175, 86] on input "Excellent" at bounding box center [176, 80] width 7 height 11
radio input "true"
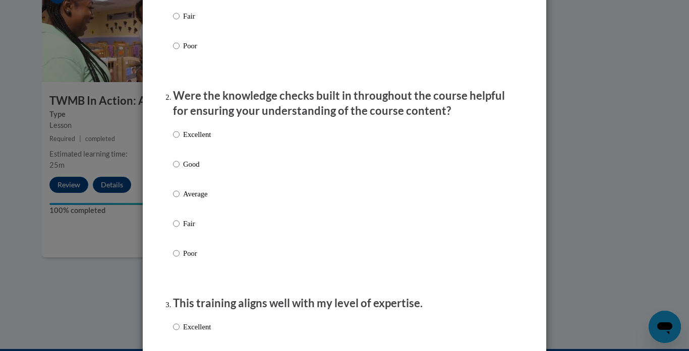
scroll to position [251, 0]
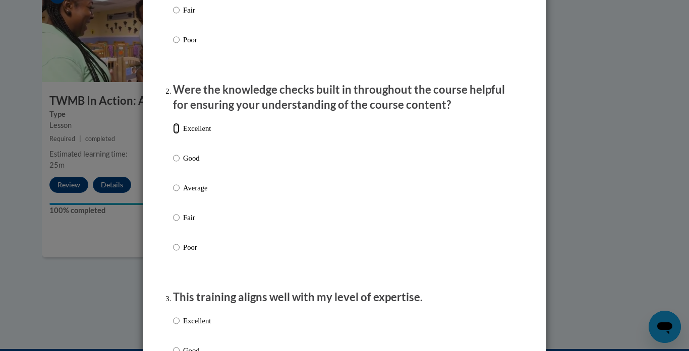
click at [175, 134] on input "Excellent" at bounding box center [176, 128] width 7 height 11
radio input "true"
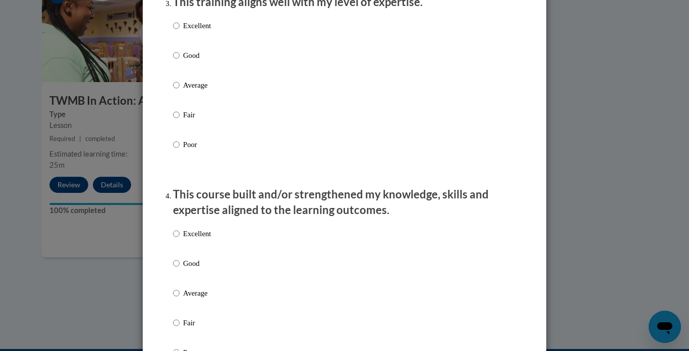
scroll to position [540, 0]
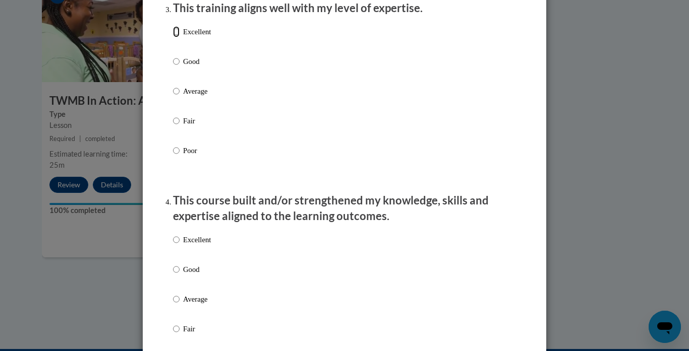
click at [175, 37] on input "Excellent" at bounding box center [176, 31] width 7 height 11
radio input "true"
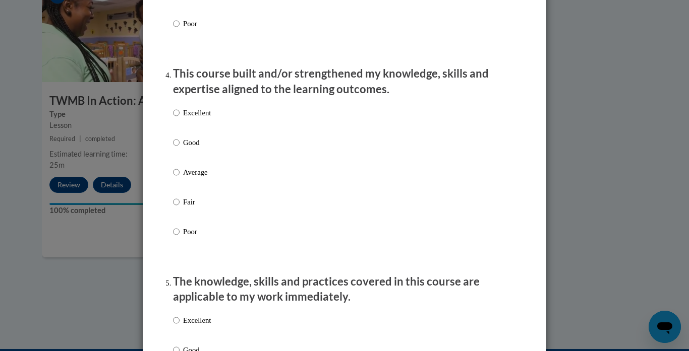
scroll to position [680, 0]
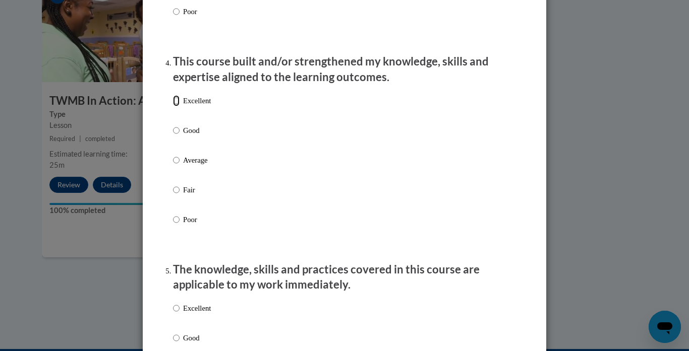
click at [175, 106] on input "Excellent" at bounding box center [176, 100] width 7 height 11
radio input "true"
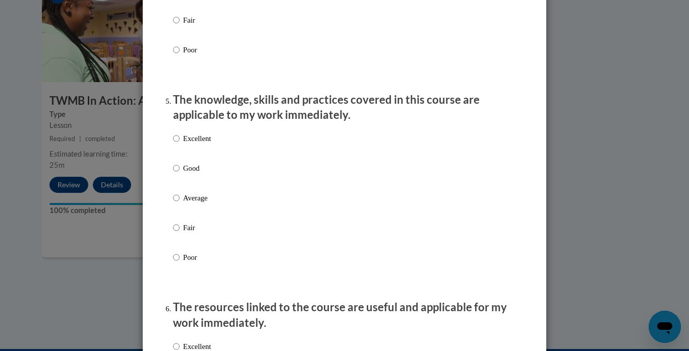
scroll to position [873, 0]
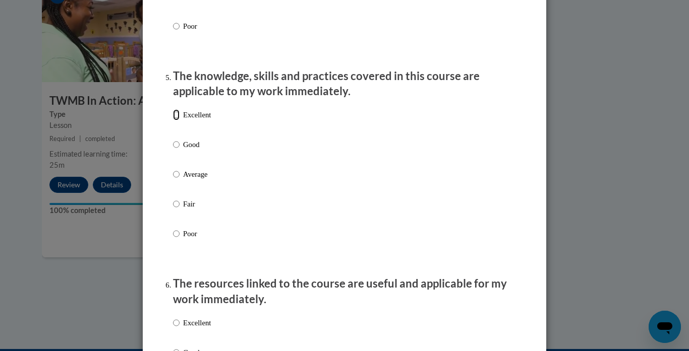
click at [178, 120] on input "Excellent" at bounding box center [176, 114] width 7 height 11
radio input "true"
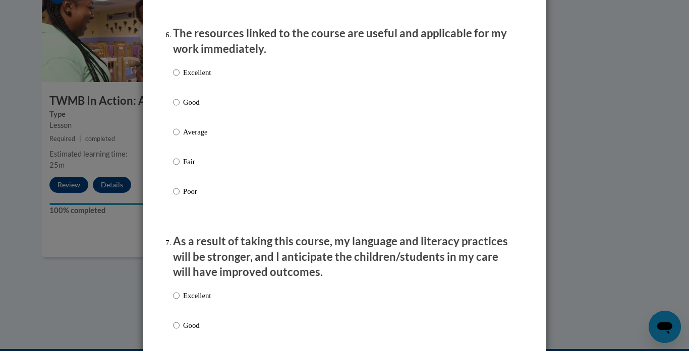
scroll to position [1121, 0]
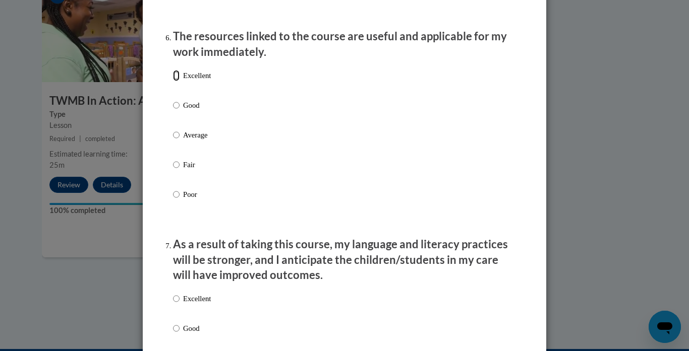
click at [176, 81] on input "Excellent" at bounding box center [176, 75] width 7 height 11
radio input "true"
drag, startPoint x: 563, startPoint y: 124, endPoint x: 551, endPoint y: 170, distance: 47.2
click at [551, 170] on div "Feedback Questionnaire Rate Course Comments Cox Campus End of Course Evaluation…" at bounding box center [344, 175] width 689 height 351
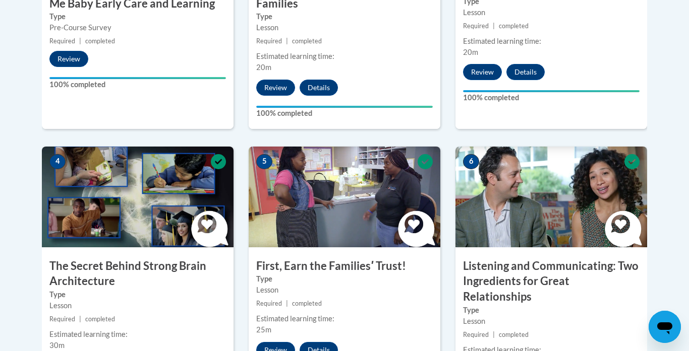
scroll to position [0, 0]
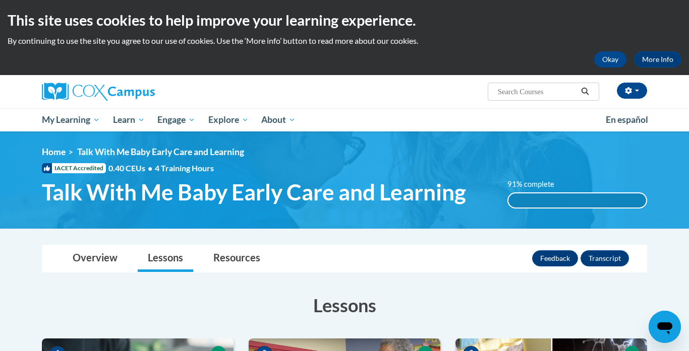
click at [244, 88] on div "[PERSON_NAME] ([GEOGRAPHIC_DATA]/[GEOGRAPHIC_DATA] UTC-05:00) My Profile Inbox …" at bounding box center [447, 88] width 413 height 26
